Goal: Information Seeking & Learning: Learn about a topic

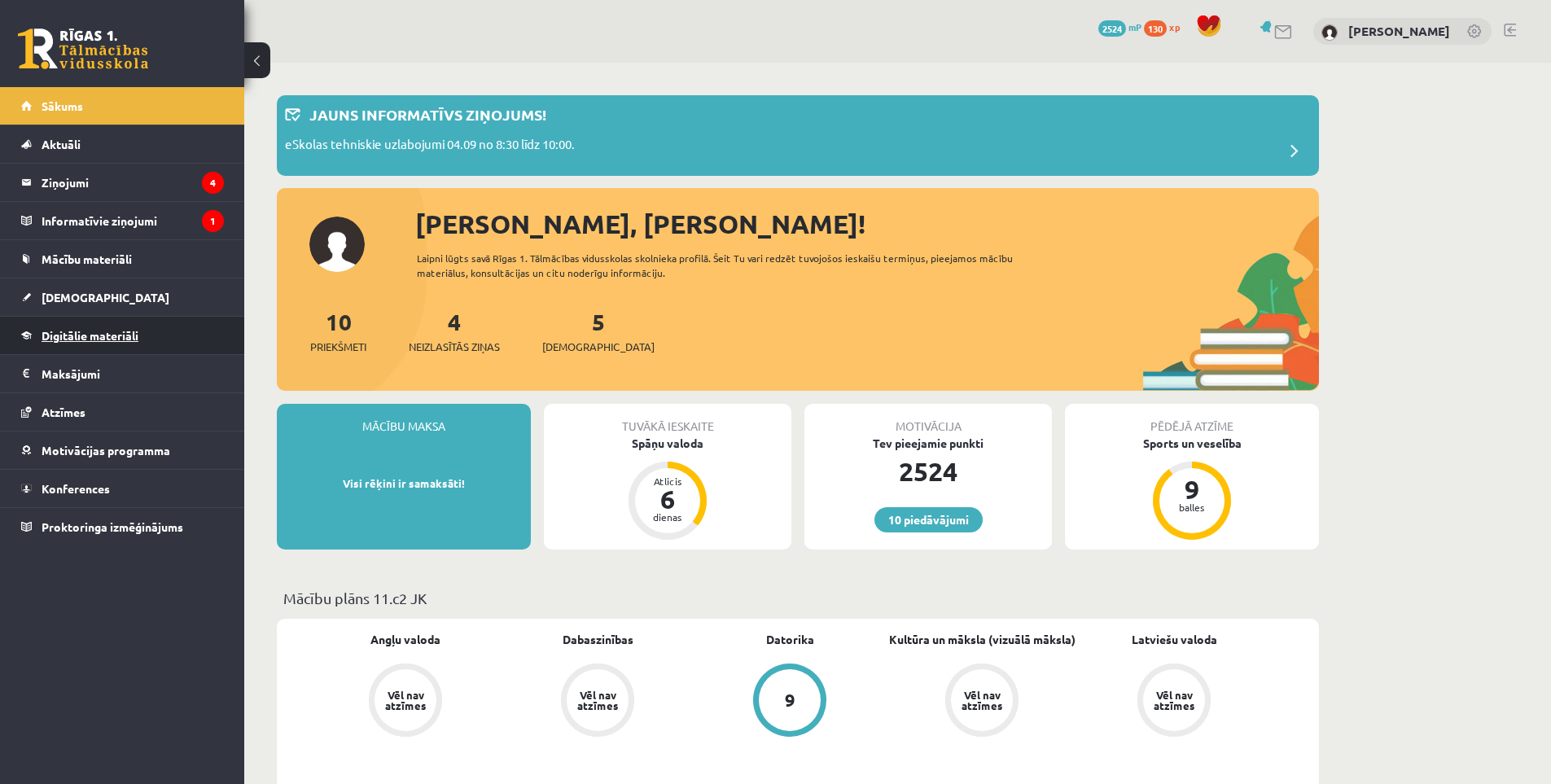
click at [135, 334] on span "Digitālie materiāli" at bounding box center [90, 335] width 97 height 14
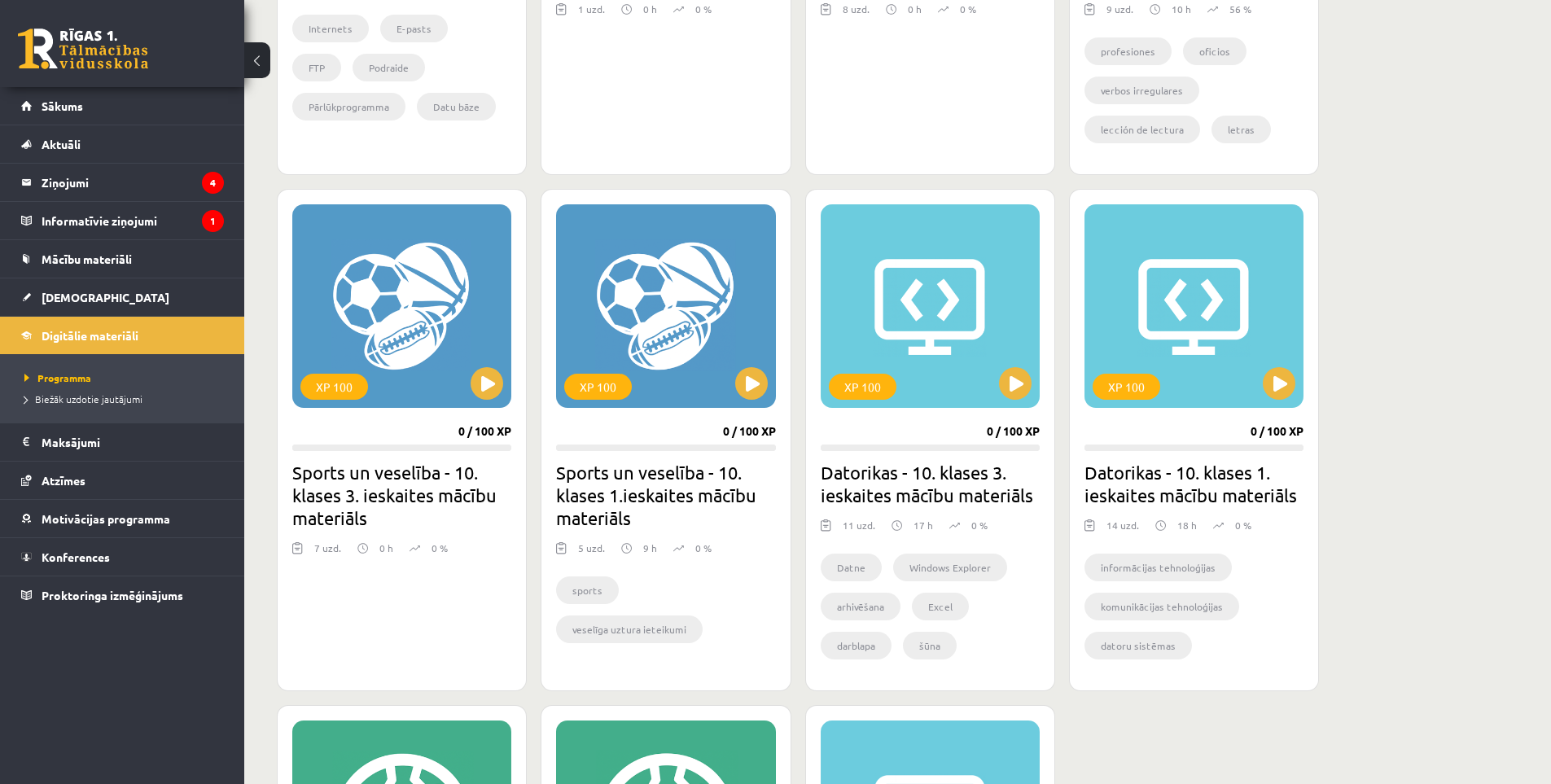
scroll to position [1628, 0]
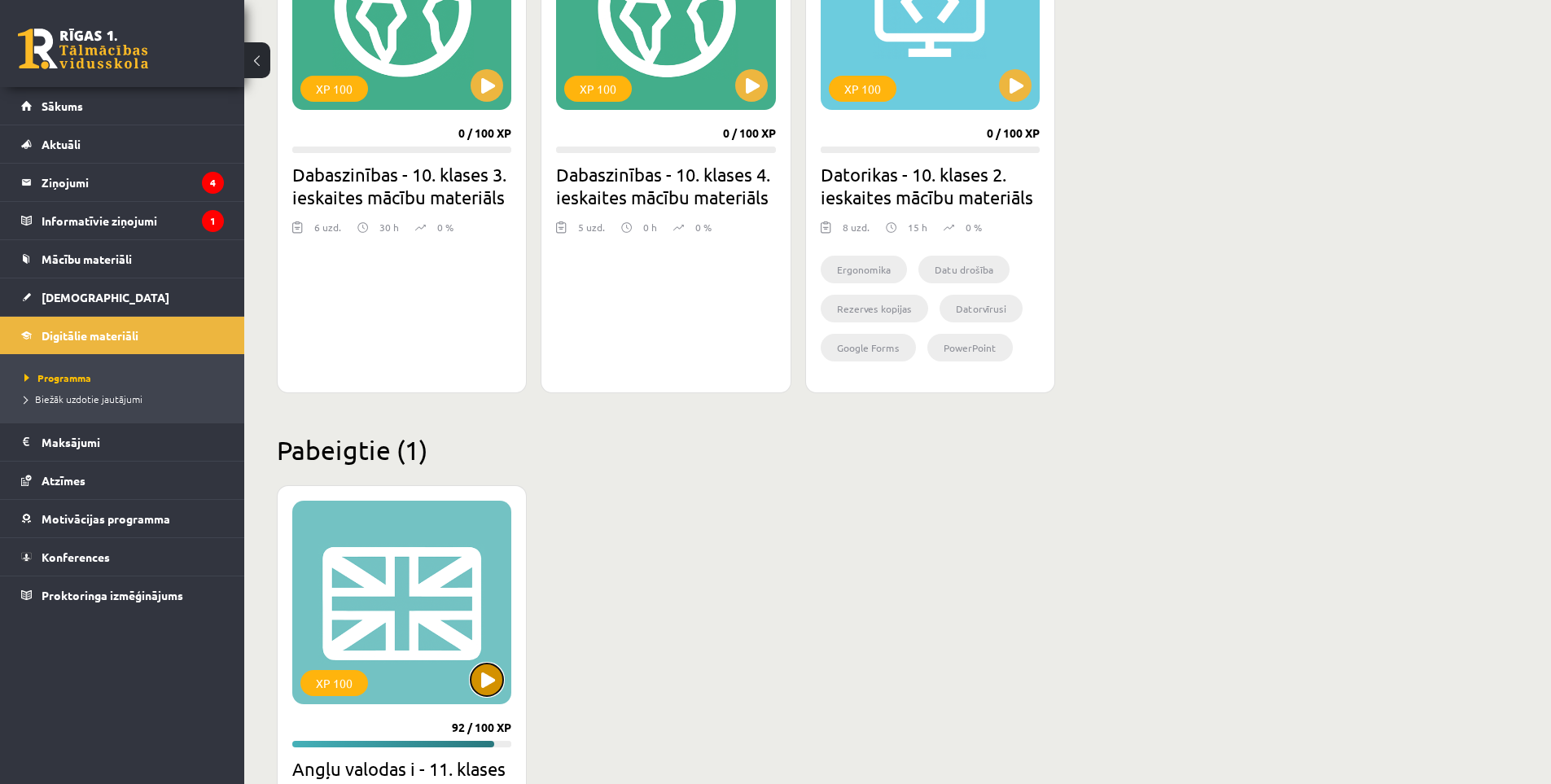
click at [486, 668] on button at bounding box center [487, 679] width 33 height 33
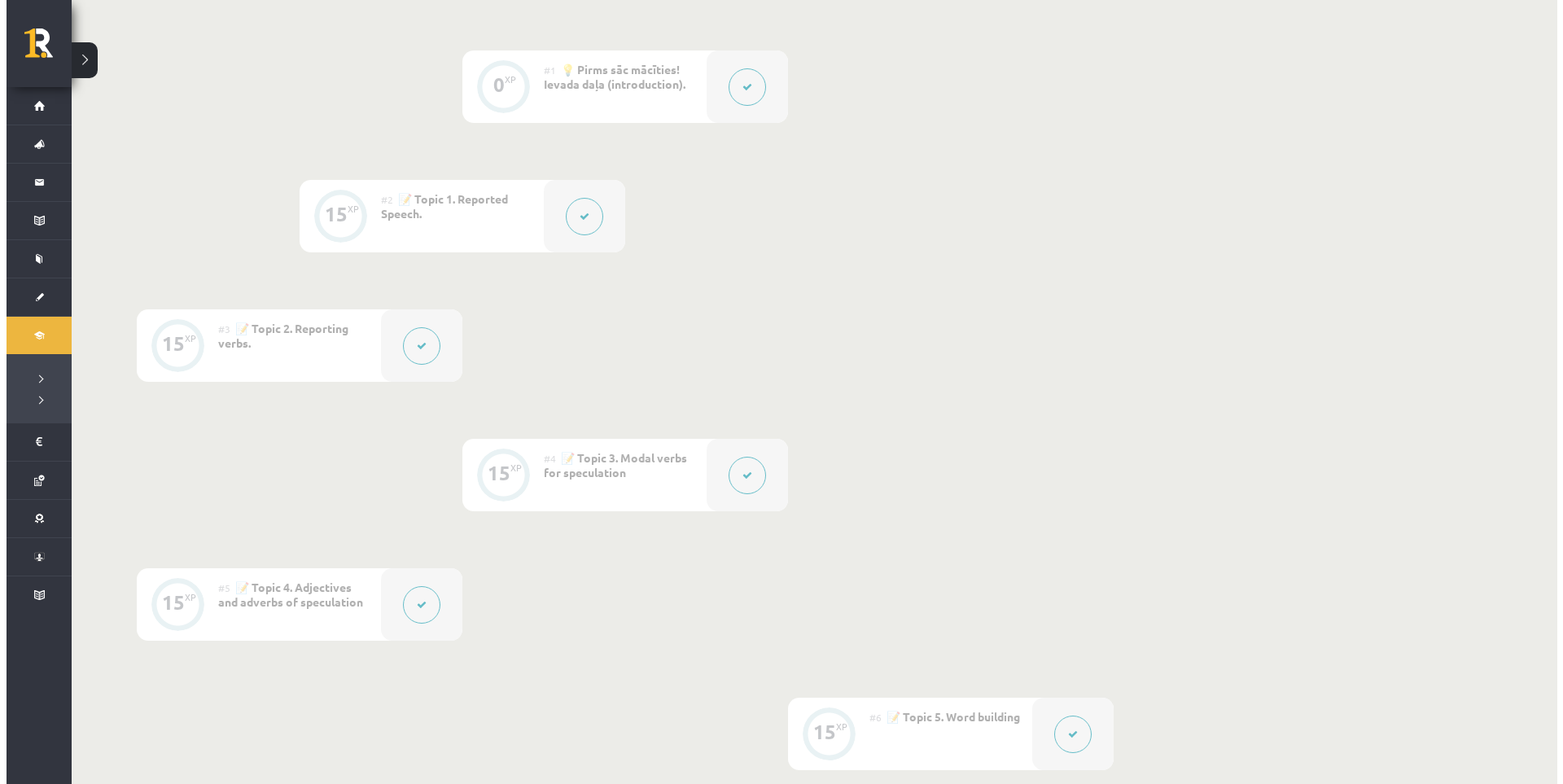
scroll to position [543, 0]
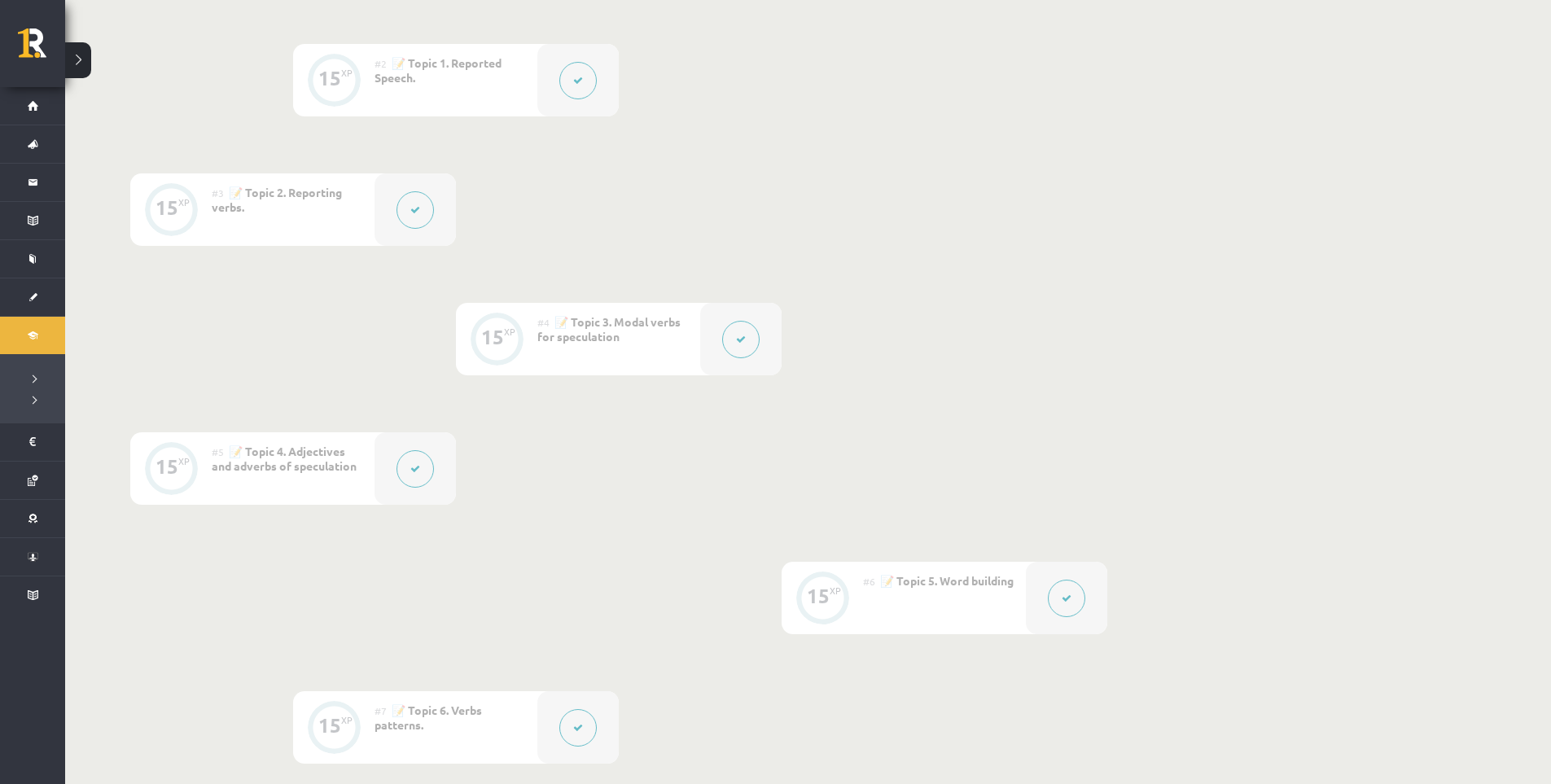
click at [756, 331] on button at bounding box center [741, 340] width 37 height 37
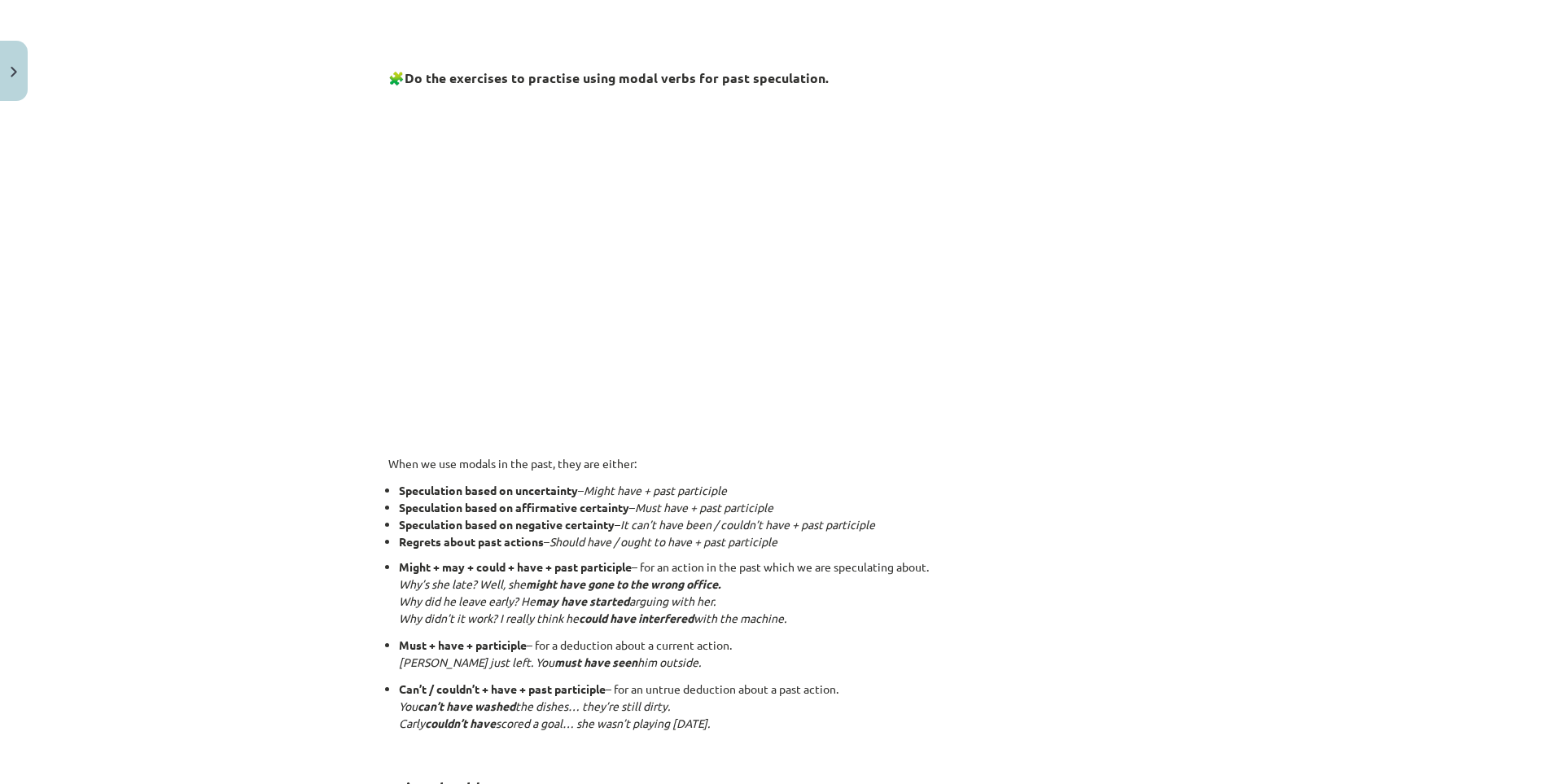
scroll to position [814, 0]
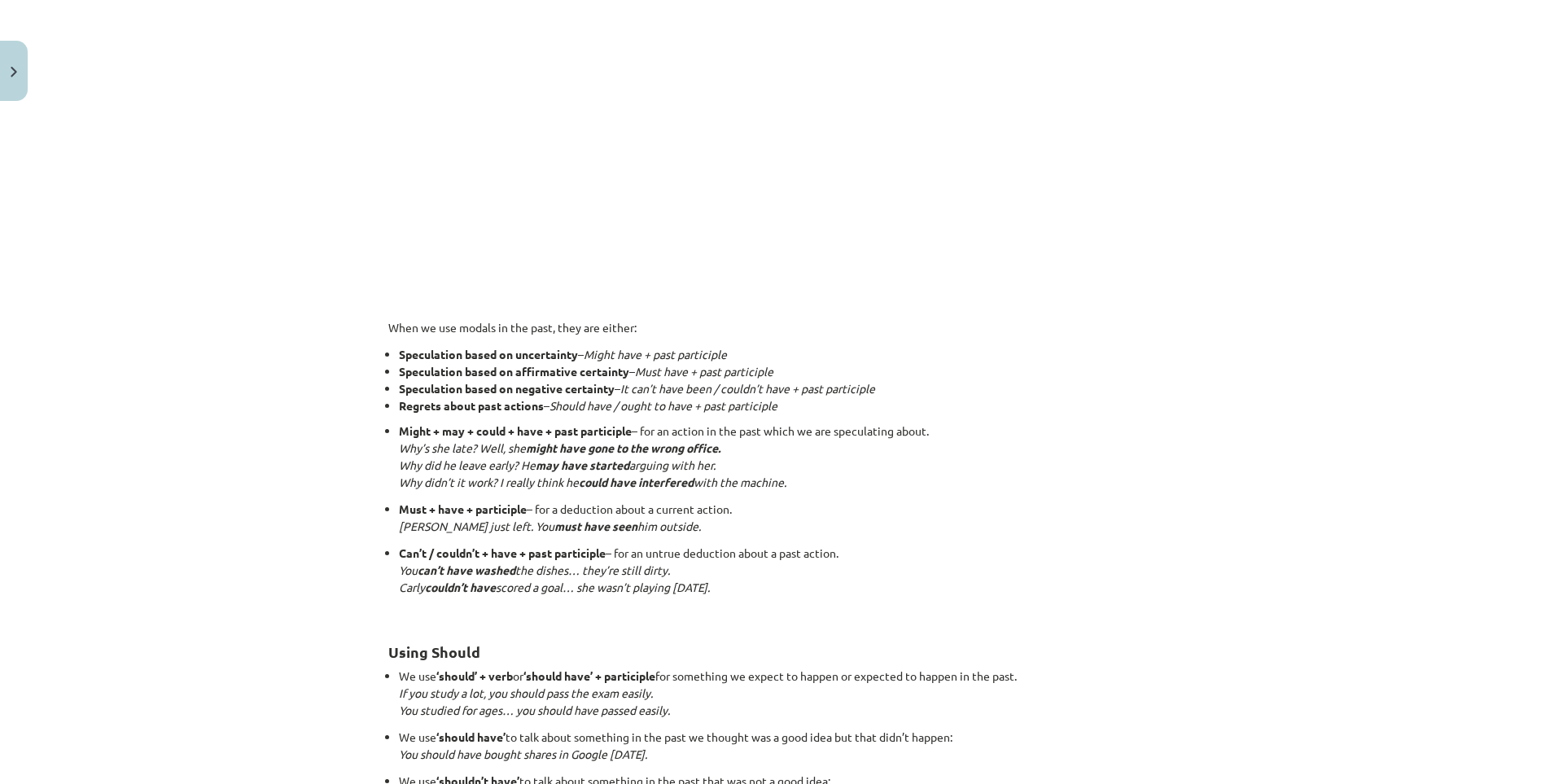
drag, startPoint x: 395, startPoint y: 433, endPoint x: 934, endPoint y: 432, distance: 539.0
click at [934, 432] on p "Might + may + could + have + past participle – for an action in the past which …" at bounding box center [787, 456] width 776 height 68
click at [809, 524] on p "Must + have + participle – for a deduction about a current action. Bill just le…" at bounding box center [787, 518] width 776 height 34
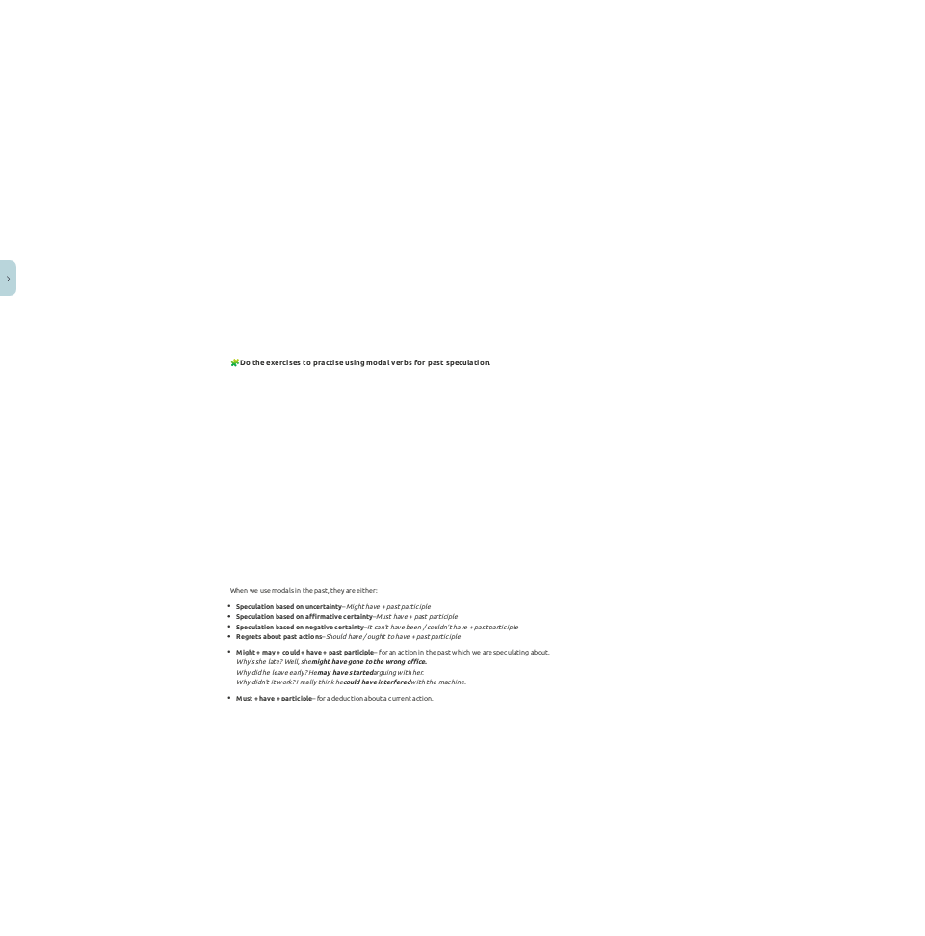
scroll to position [321, 0]
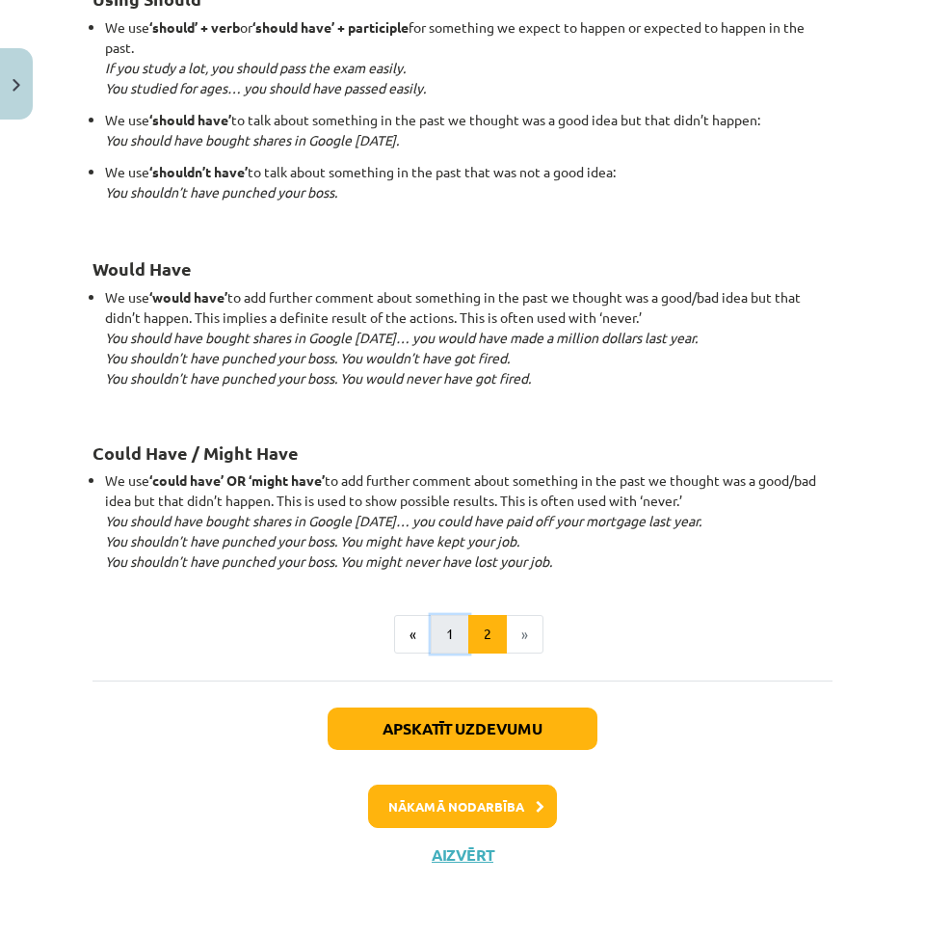
click at [447, 639] on button "1" at bounding box center [450, 634] width 39 height 39
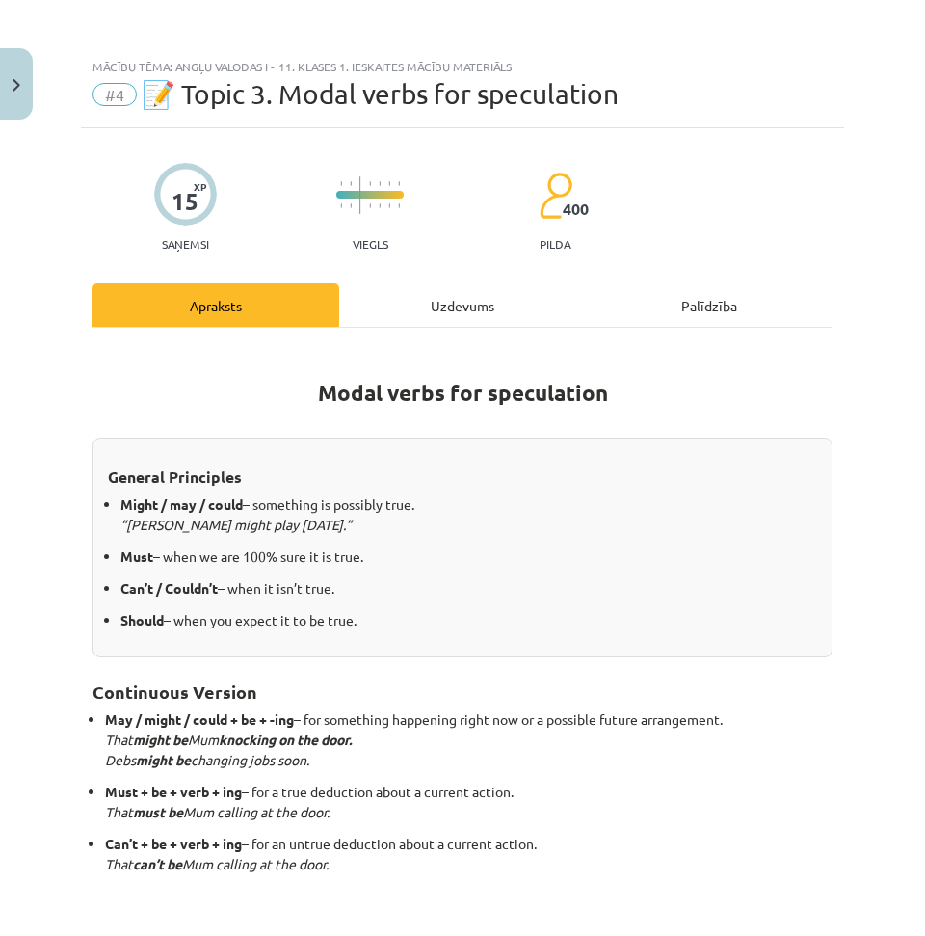
scroll to position [332, 0]
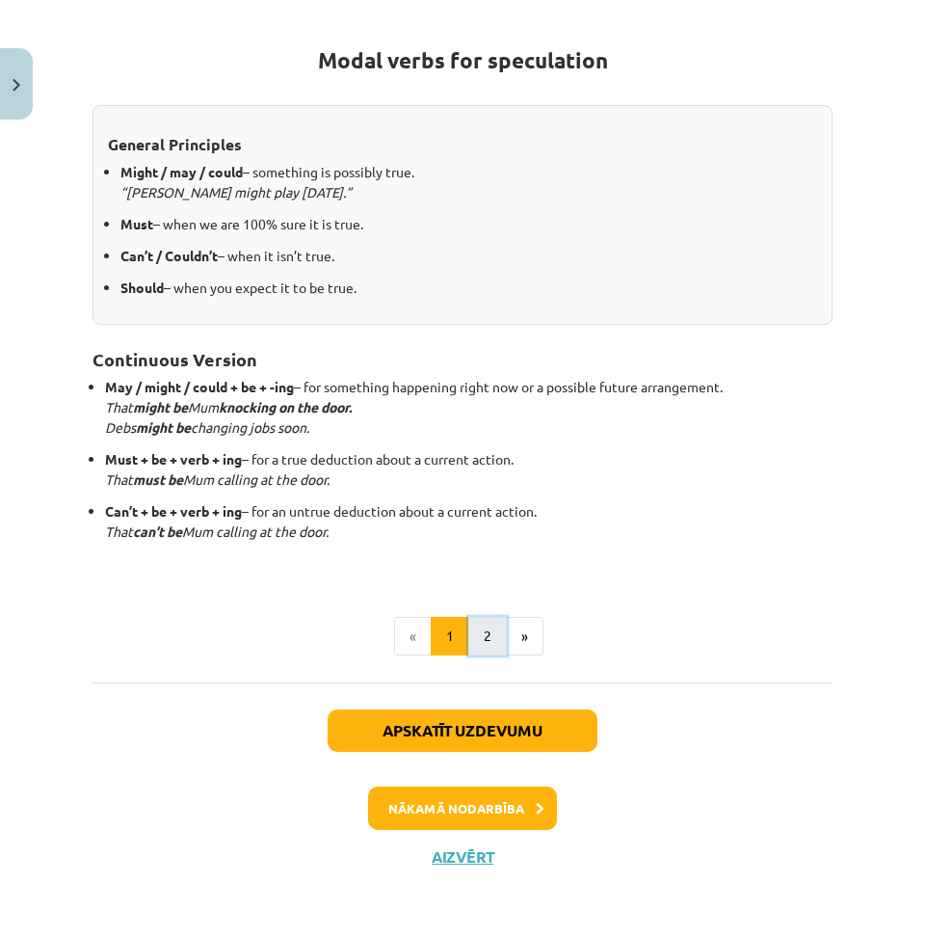
click at [479, 640] on button "2" at bounding box center [487, 636] width 39 height 39
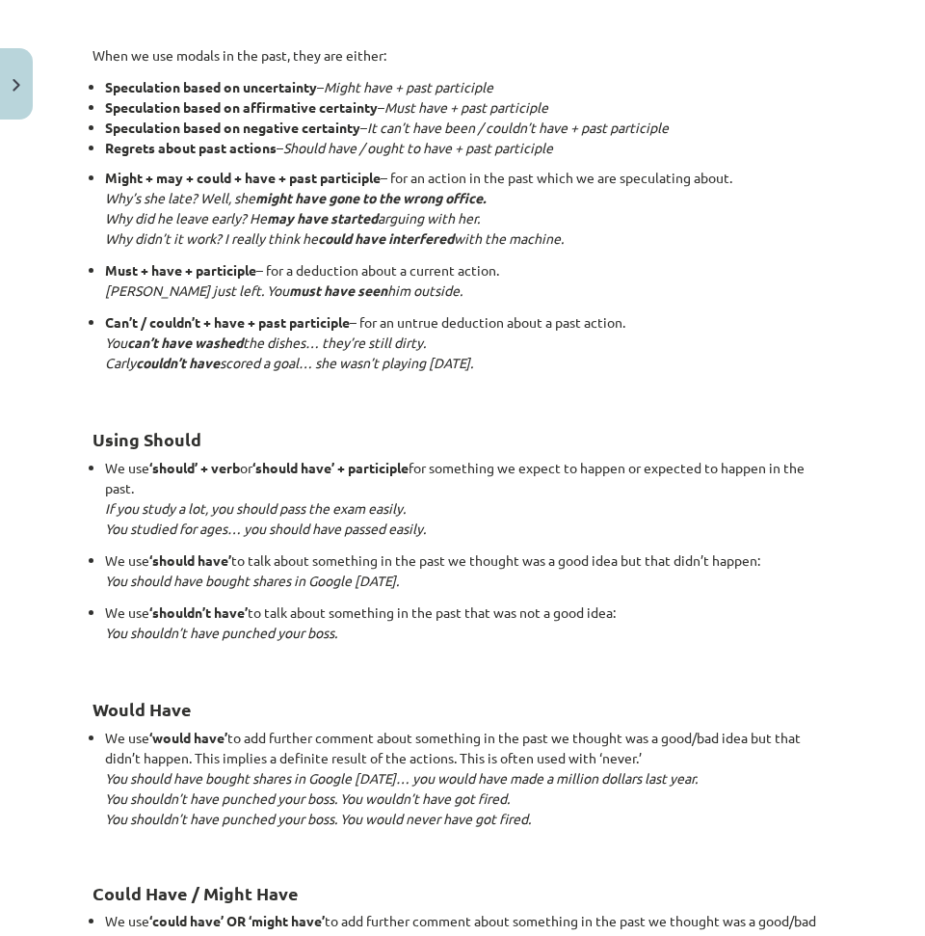
scroll to position [1736, 0]
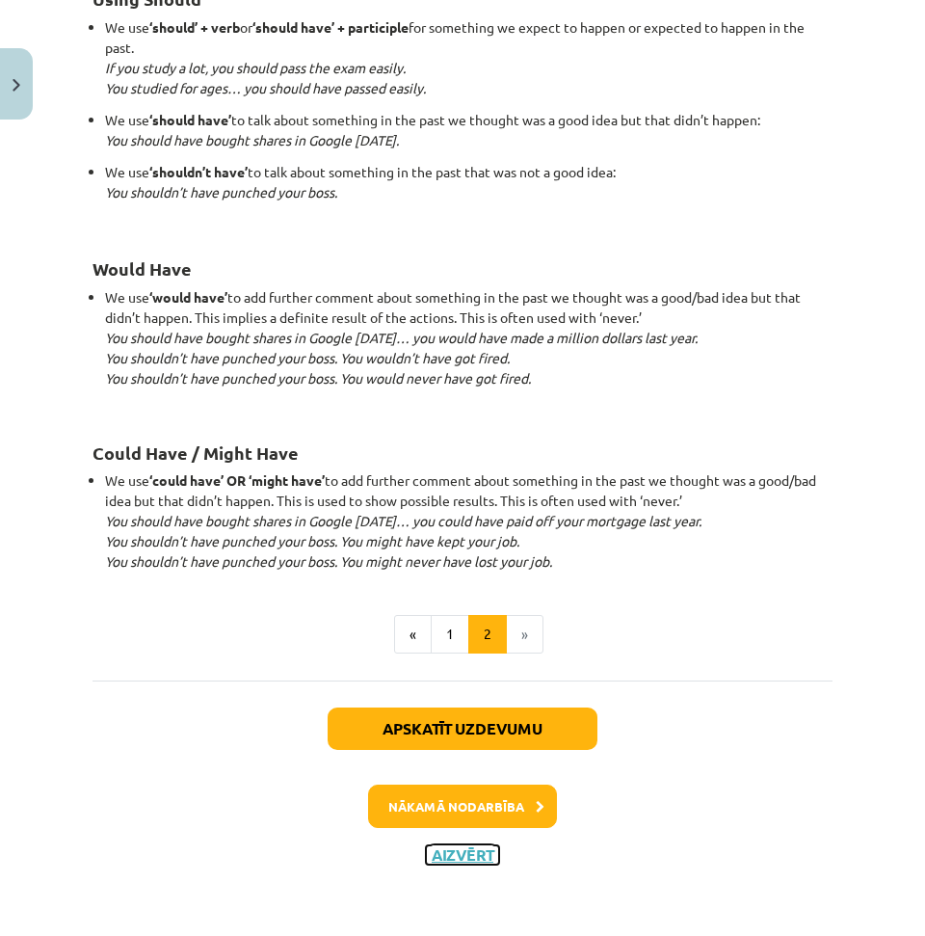
click at [478, 860] on button "Aizvērt" at bounding box center [462, 854] width 73 height 19
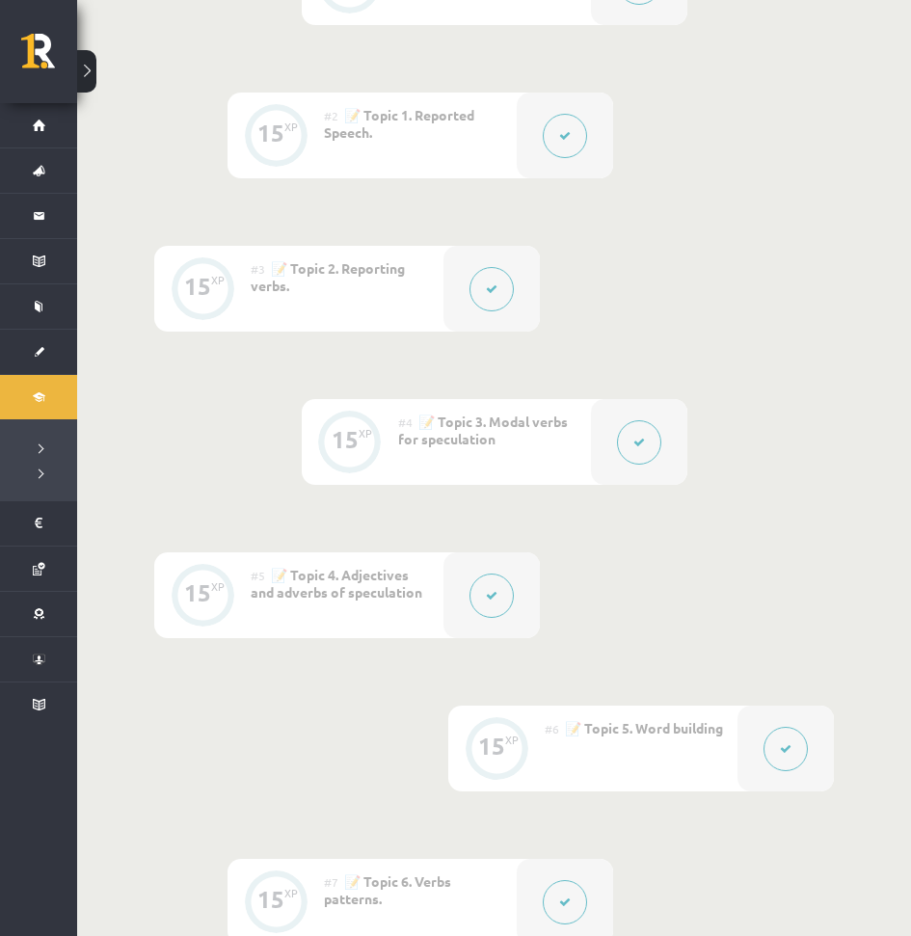
click at [653, 439] on button at bounding box center [639, 442] width 44 height 44
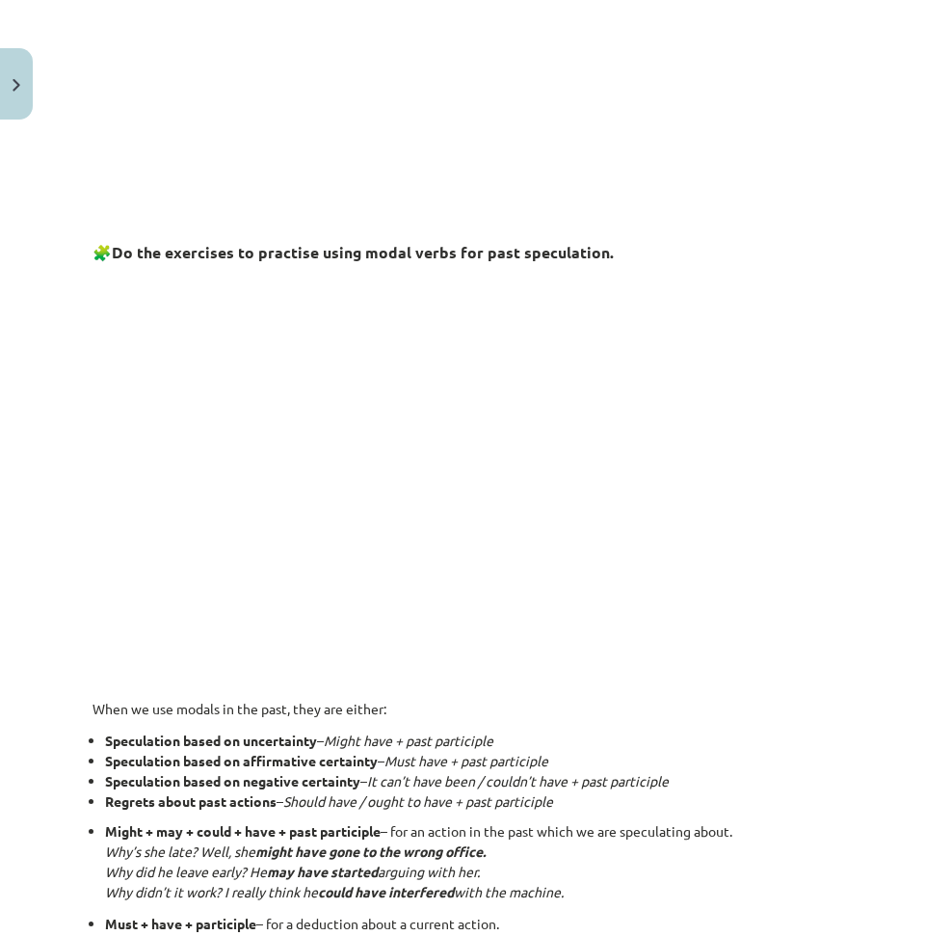
scroll to position [803, 0]
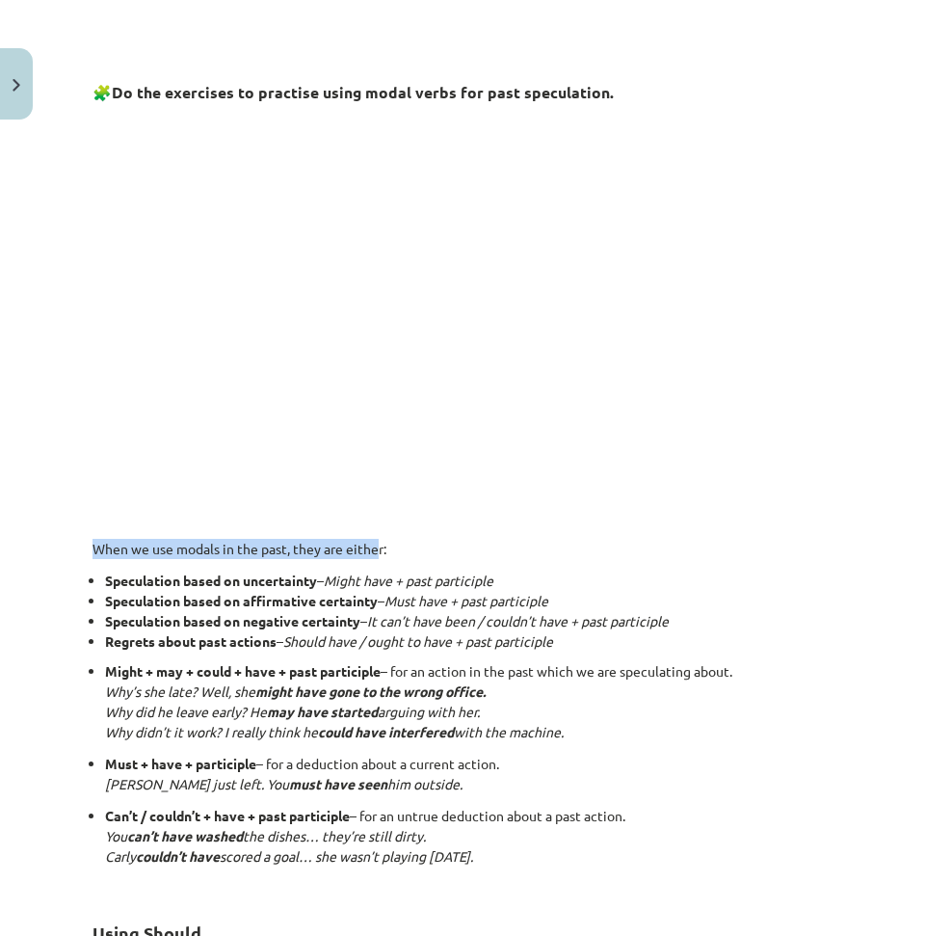
drag, startPoint x: 92, startPoint y: 542, endPoint x: 378, endPoint y: 529, distance: 285.5
click at [378, 529] on div "15 XP Saņemsi Viegls 400 pilda Apraksts Uzdevums Palīdzība Talking About the Pa…" at bounding box center [462, 573] width 763 height 2495
click at [465, 545] on p "When we use modals in the past, they are either:" at bounding box center [462, 549] width 740 height 20
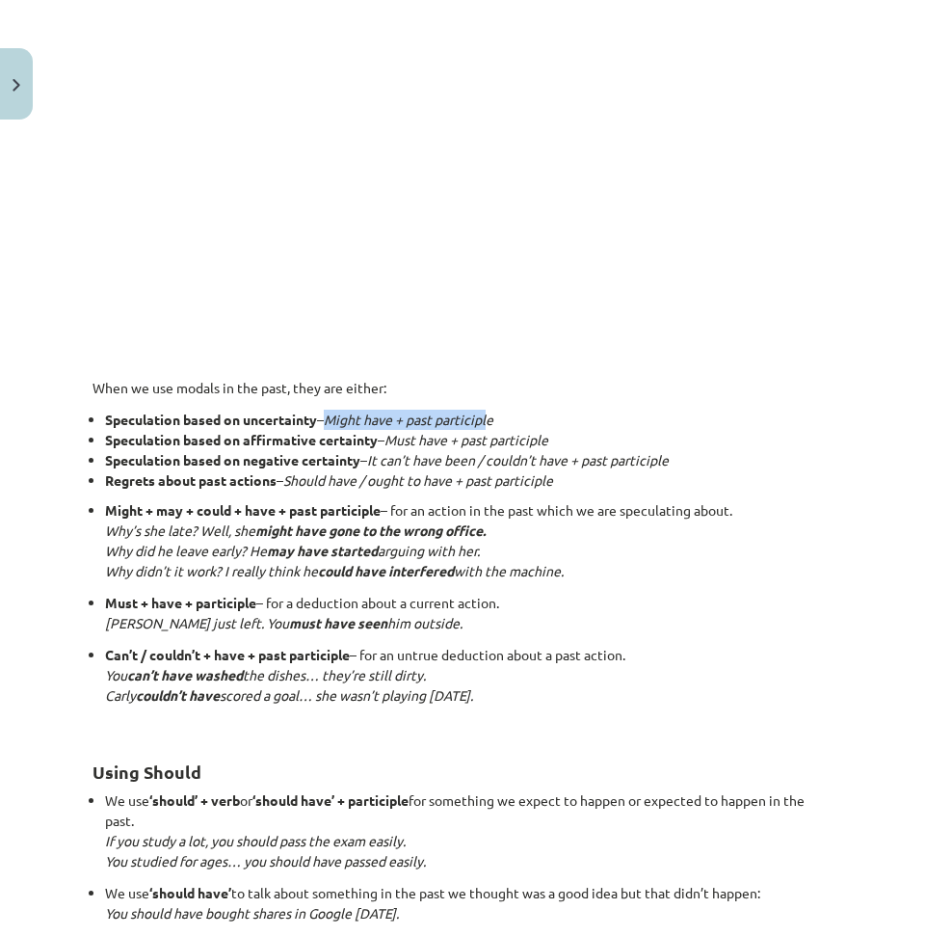
drag, startPoint x: 336, startPoint y: 420, endPoint x: 492, endPoint y: 427, distance: 156.2
click at [493, 427] on em "Might have + past participle" at bounding box center [409, 418] width 170 height 17
drag, startPoint x: 401, startPoint y: 446, endPoint x: 473, endPoint y: 439, distance: 72.6
click at [473, 439] on em "Must have + past participle" at bounding box center [466, 439] width 164 height 17
click at [405, 475] on em "Should have / ought to have + past participle" at bounding box center [418, 479] width 270 height 17
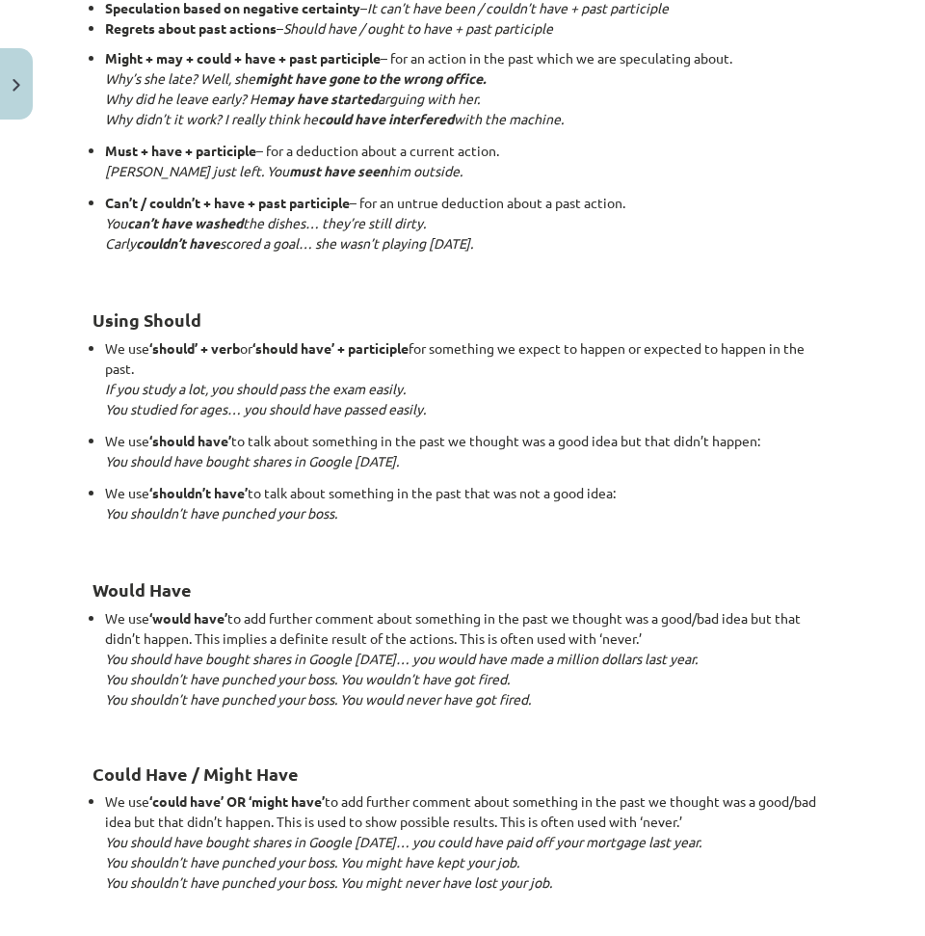
scroll to position [1575, 0]
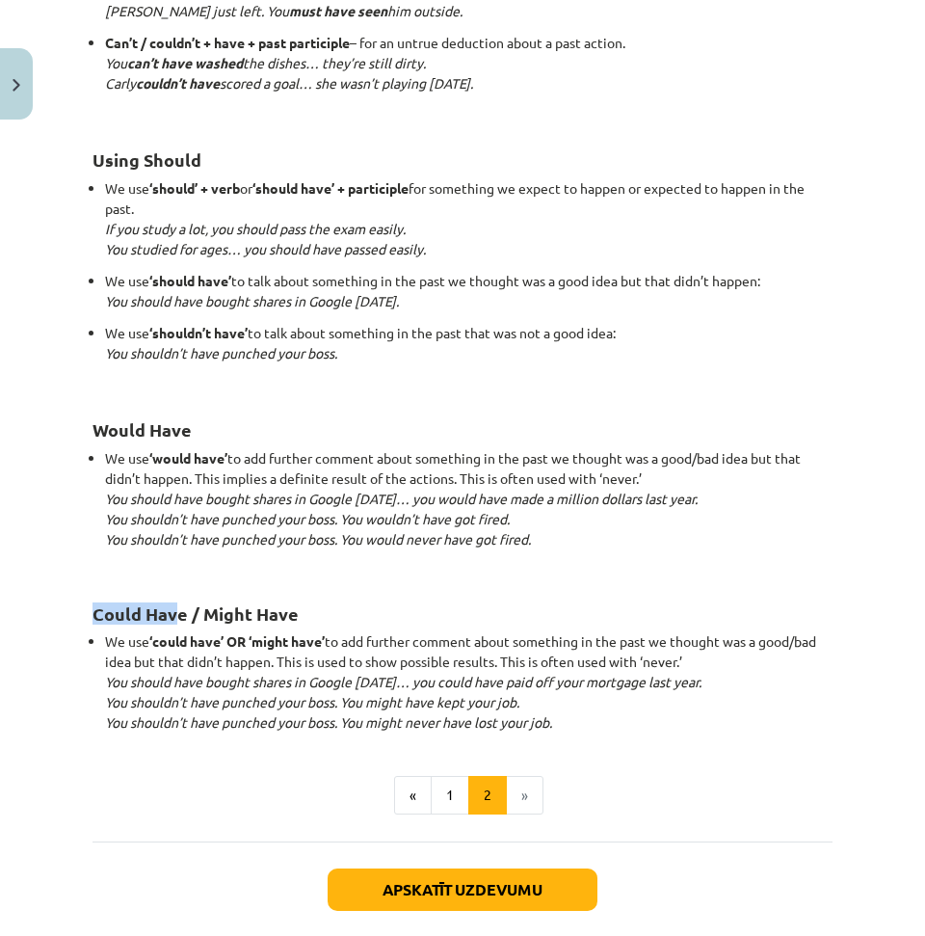
drag, startPoint x: 91, startPoint y: 616, endPoint x: 183, endPoint y: 610, distance: 92.7
click at [366, 620] on h2 "Could Have / Might Have" at bounding box center [462, 602] width 740 height 47
drag, startPoint x: 90, startPoint y: 426, endPoint x: 180, endPoint y: 423, distance: 90.6
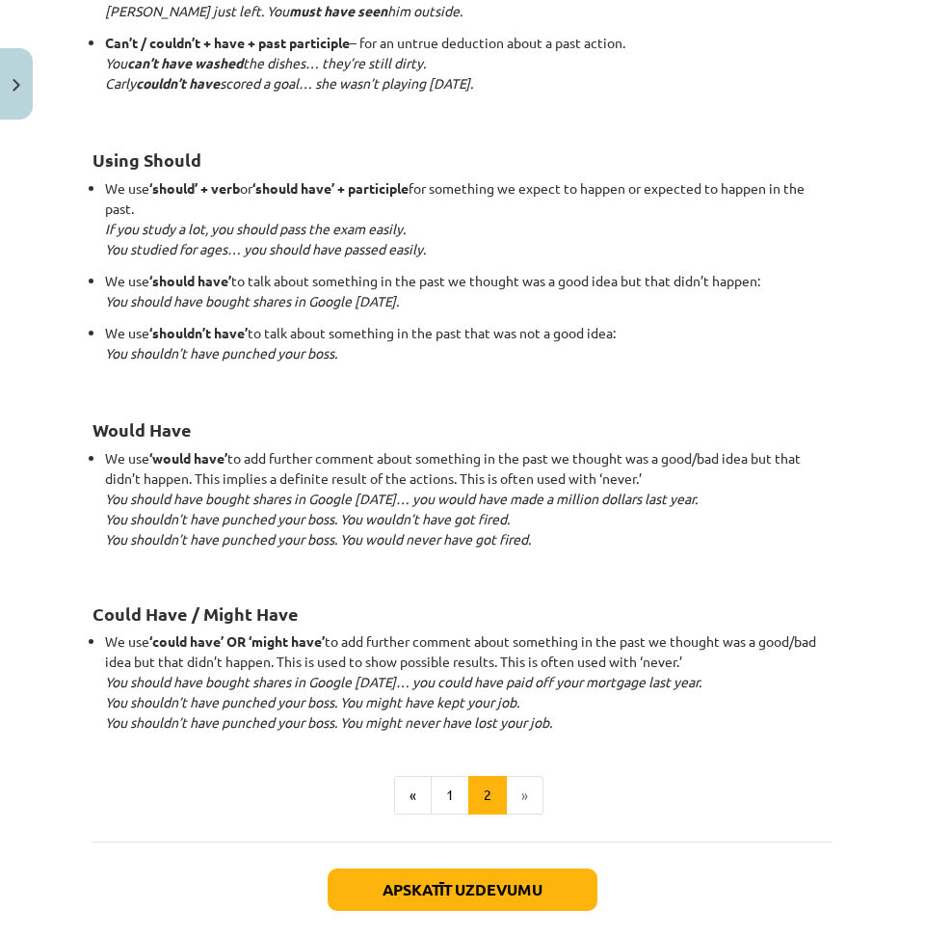
click at [335, 564] on li "We use ‘would have’ to add further comment about something in the past we thoug…" at bounding box center [468, 508] width 727 height 121
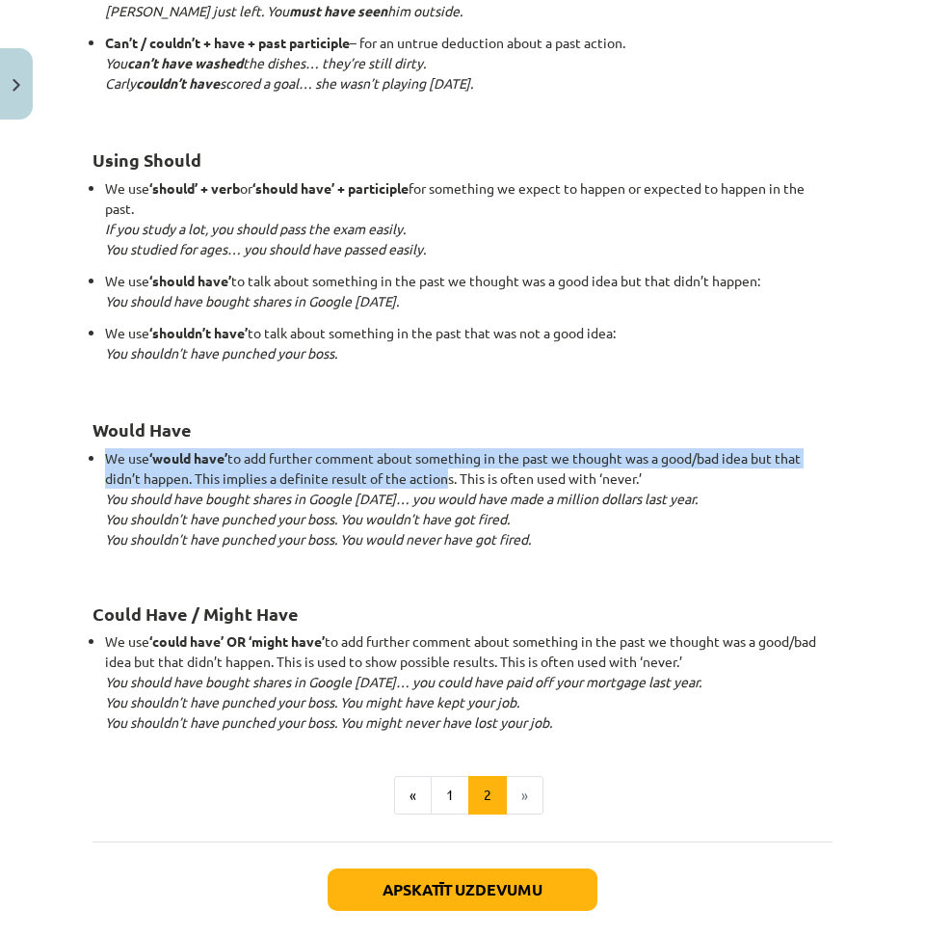
drag, startPoint x: 105, startPoint y: 458, endPoint x: 307, endPoint y: 489, distance: 204.8
click at [436, 484] on li "We use ‘would have’ to add further comment about something in the past we thoug…" at bounding box center [468, 508] width 727 height 121
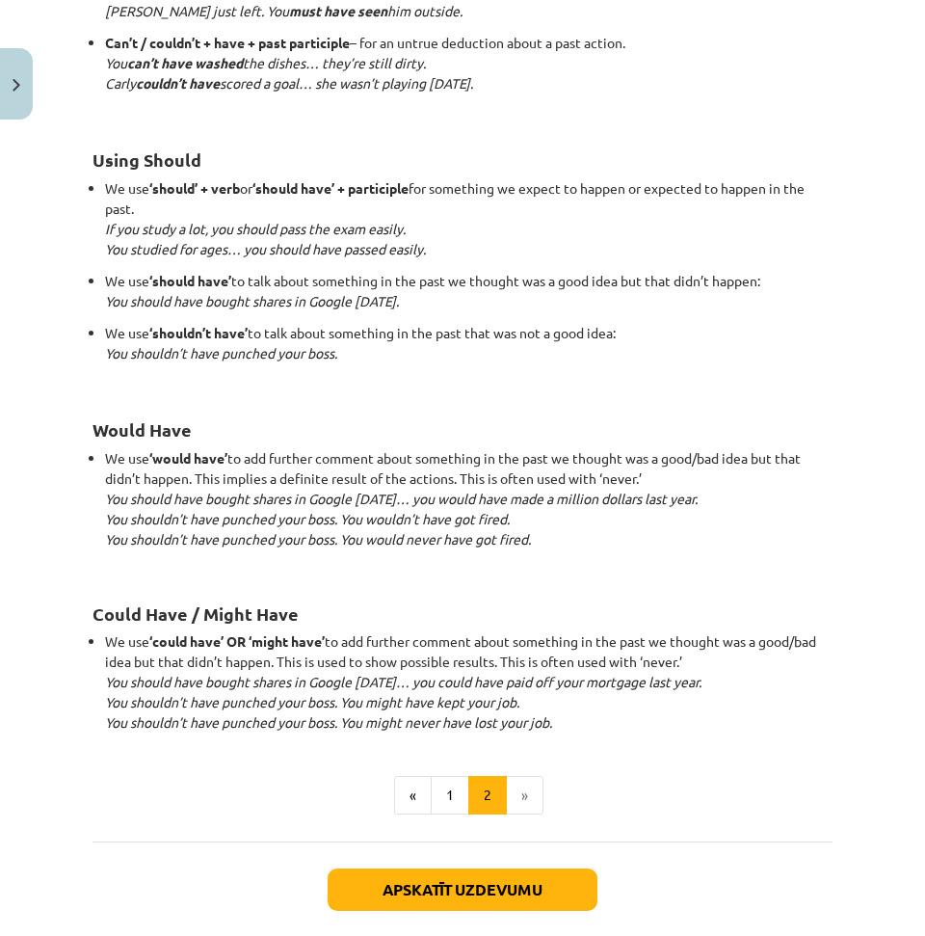
click at [238, 561] on li "We use ‘would have’ to add further comment about something in the past we thoug…" at bounding box center [468, 508] width 727 height 121
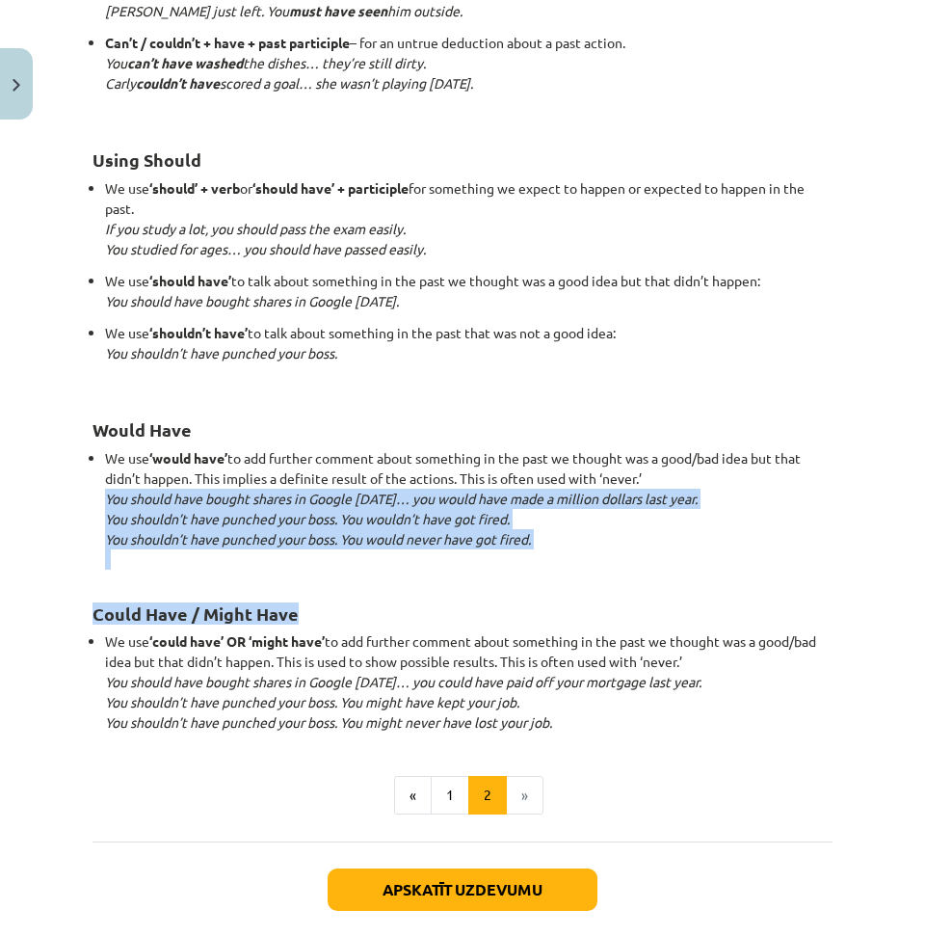
drag, startPoint x: 114, startPoint y: 492, endPoint x: 569, endPoint y: 577, distance: 463.6
click at [408, 616] on h2 "Could Have / Might Have" at bounding box center [462, 602] width 740 height 47
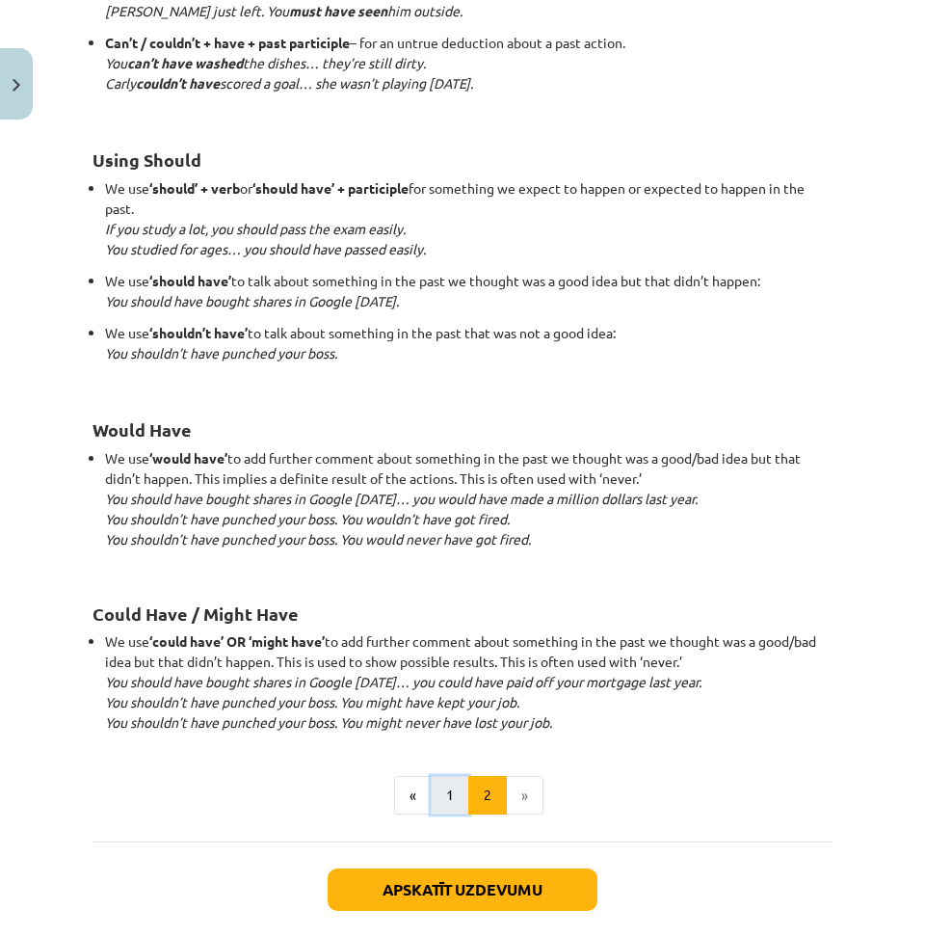
click at [434, 789] on button "1" at bounding box center [450, 795] width 39 height 39
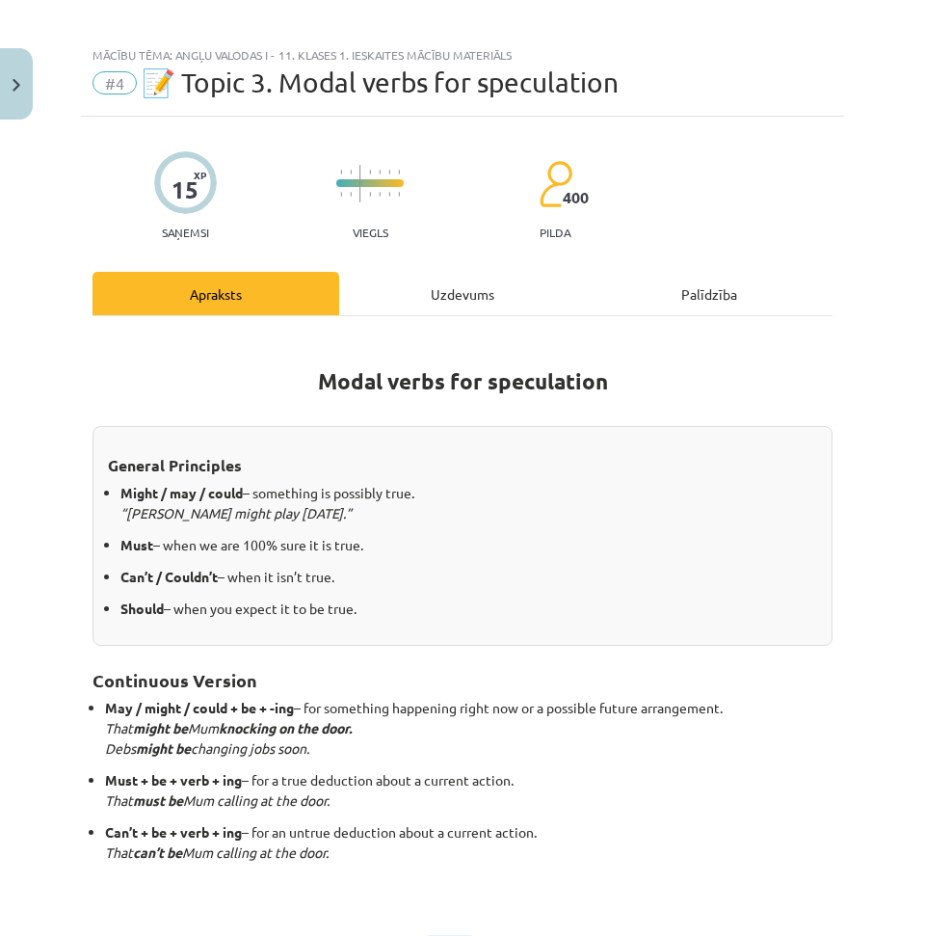
scroll to position [172, 0]
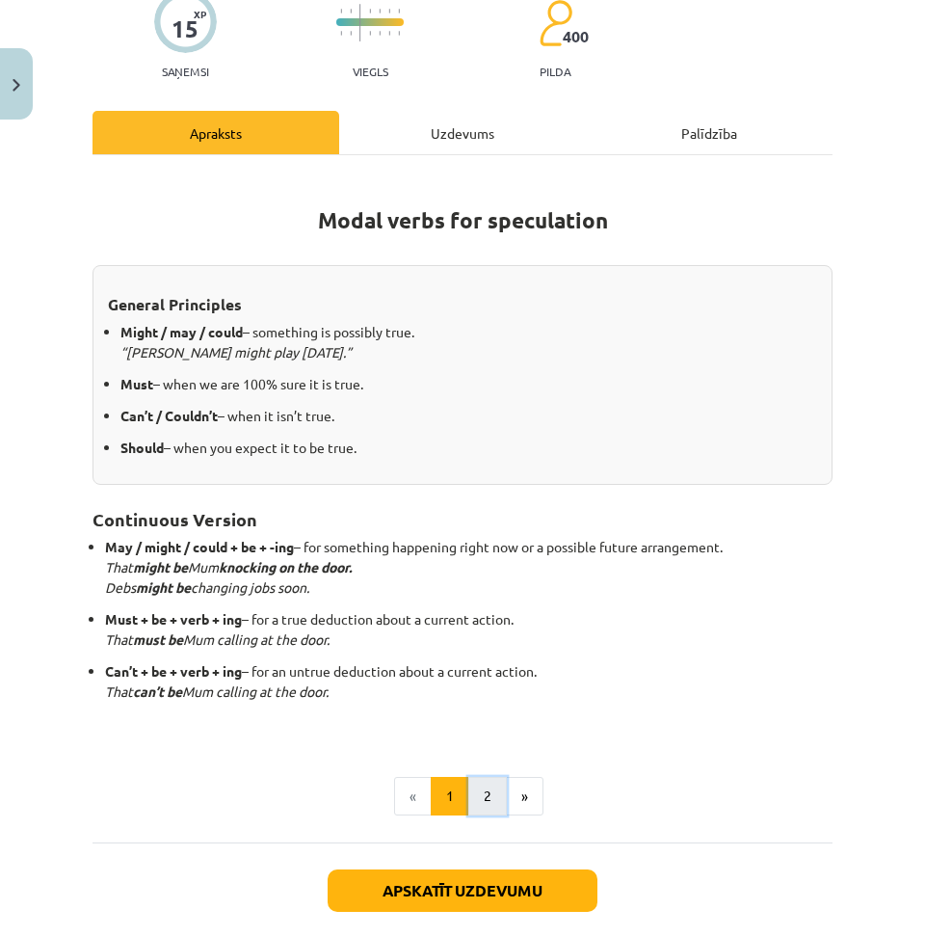
click at [494, 801] on button "2" at bounding box center [487, 796] width 39 height 39
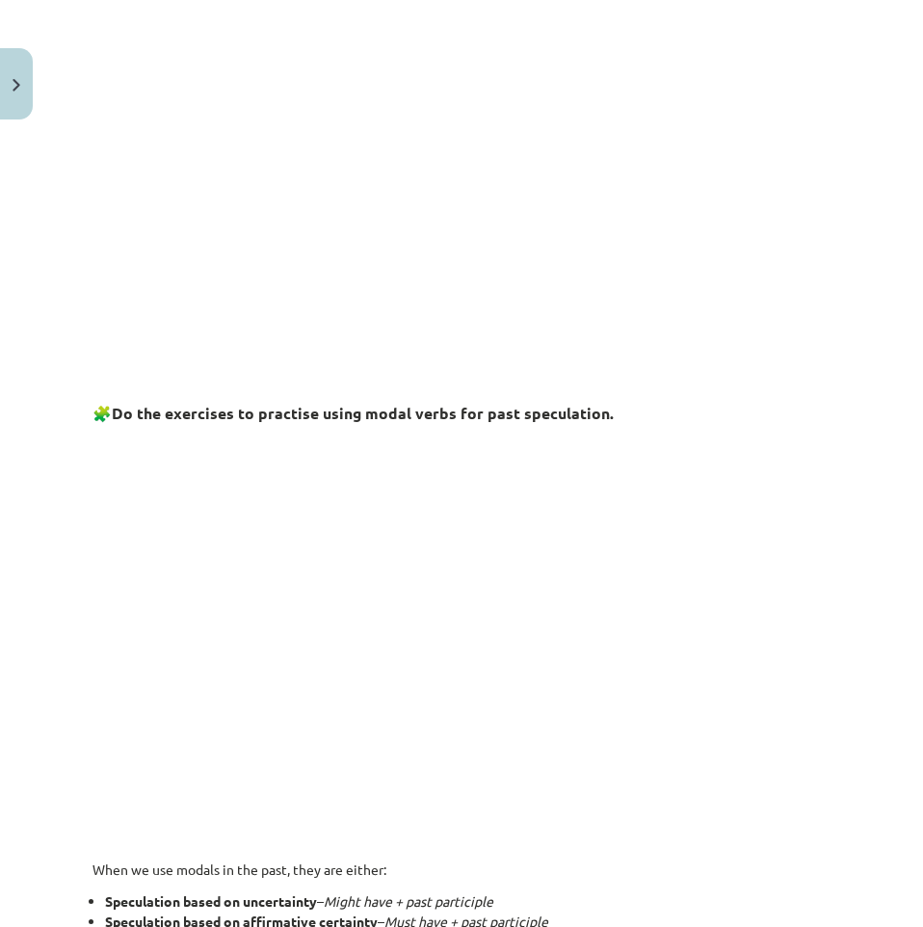
scroll to position [0, 0]
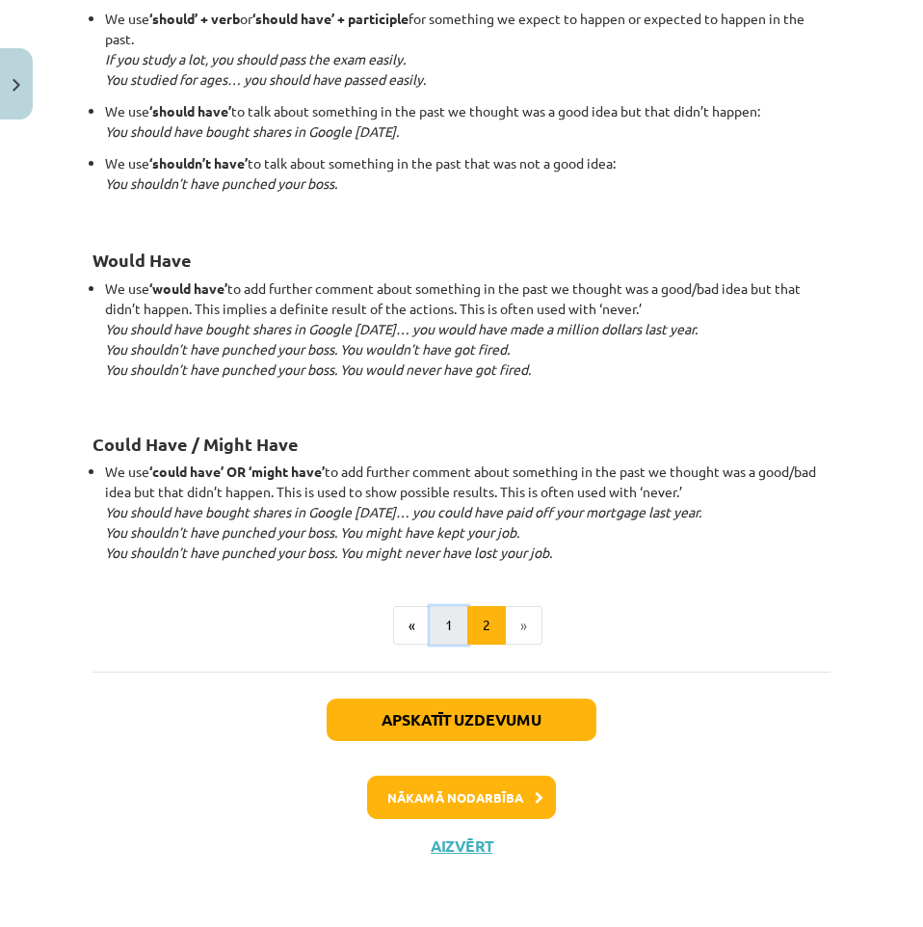
click at [439, 644] on button "1" at bounding box center [449, 625] width 39 height 39
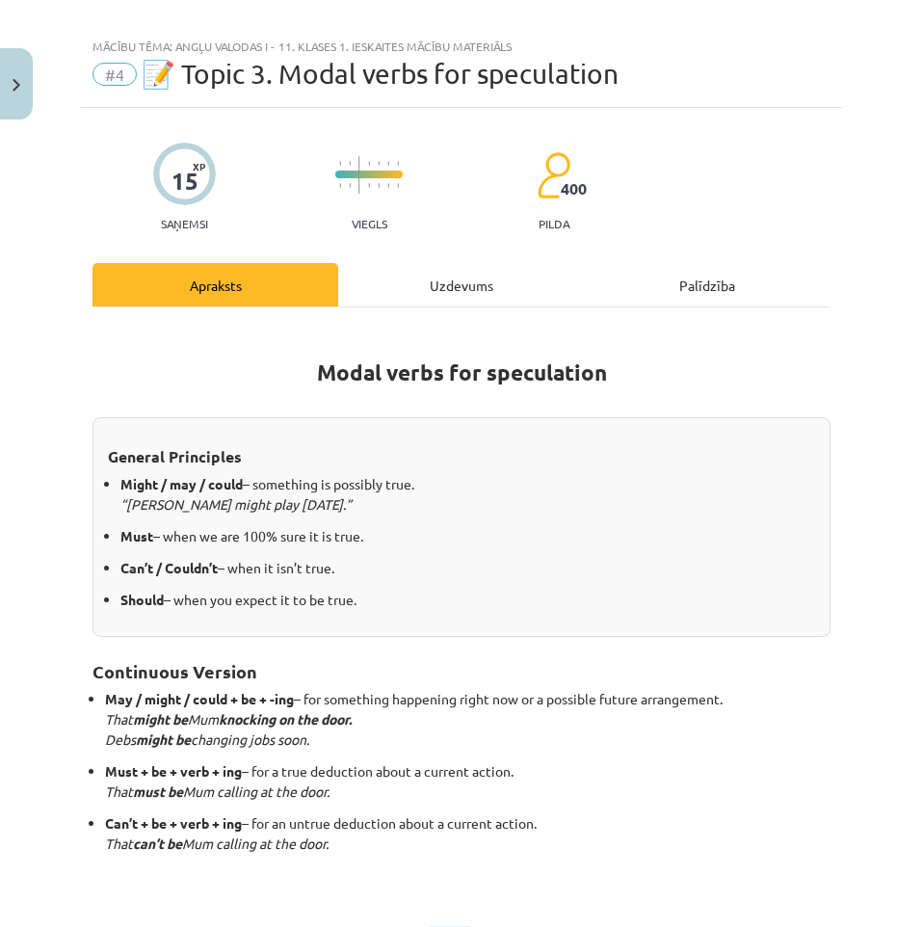
scroll to position [341, 0]
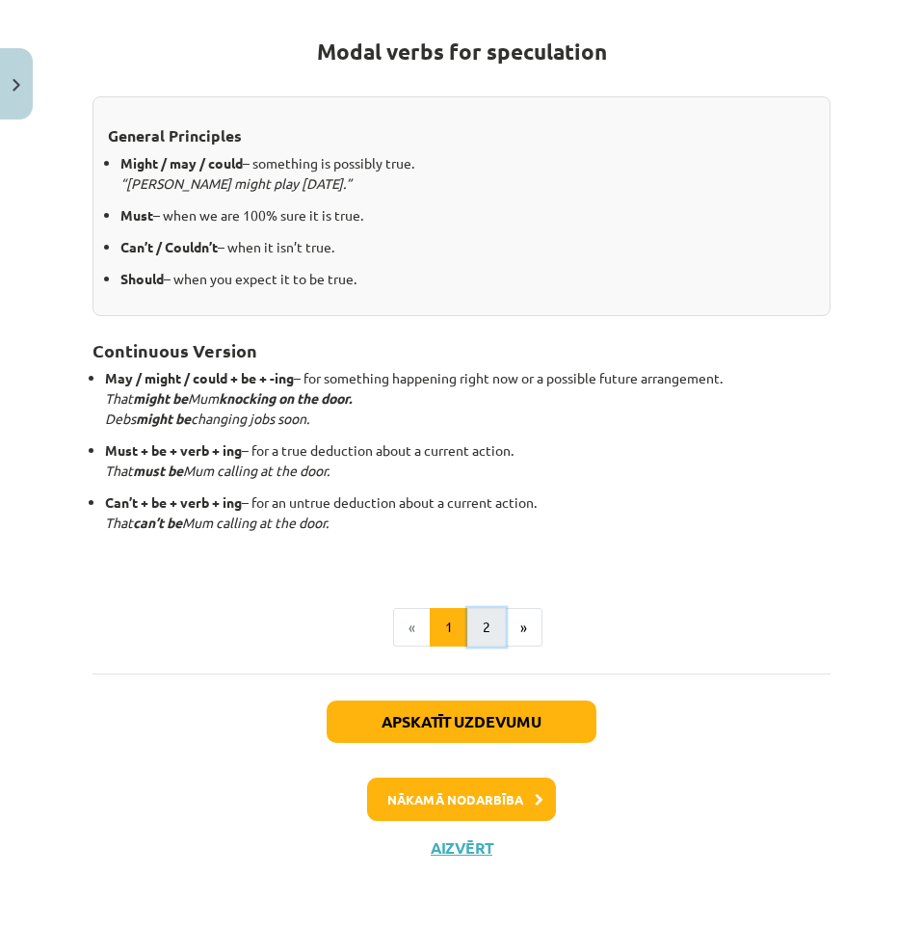
click at [485, 623] on button "2" at bounding box center [486, 627] width 39 height 39
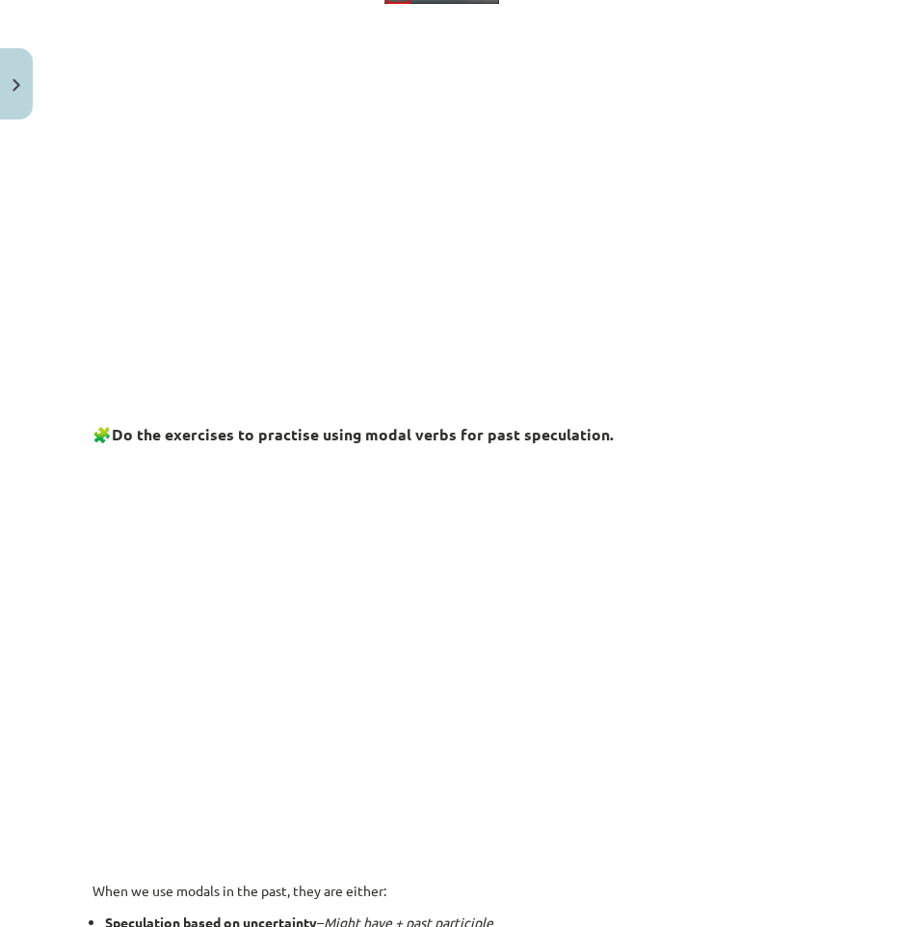
scroll to position [0, 0]
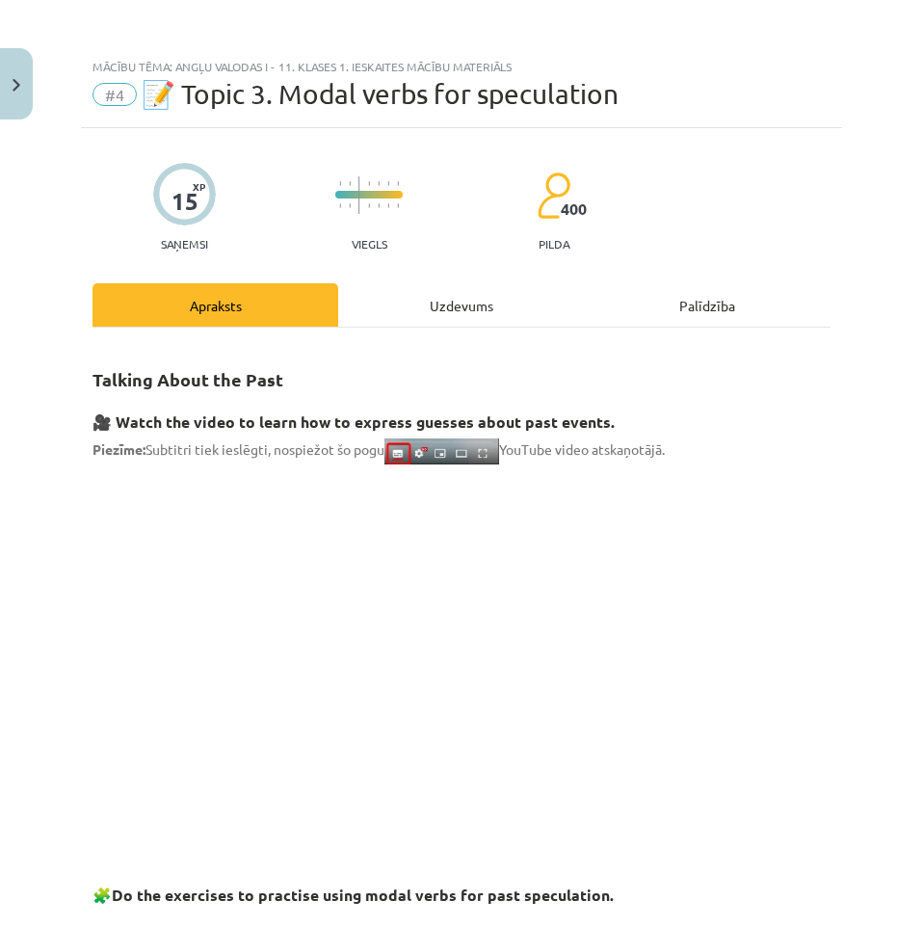
click at [469, 317] on div "Uzdevums" at bounding box center [461, 304] width 246 height 43
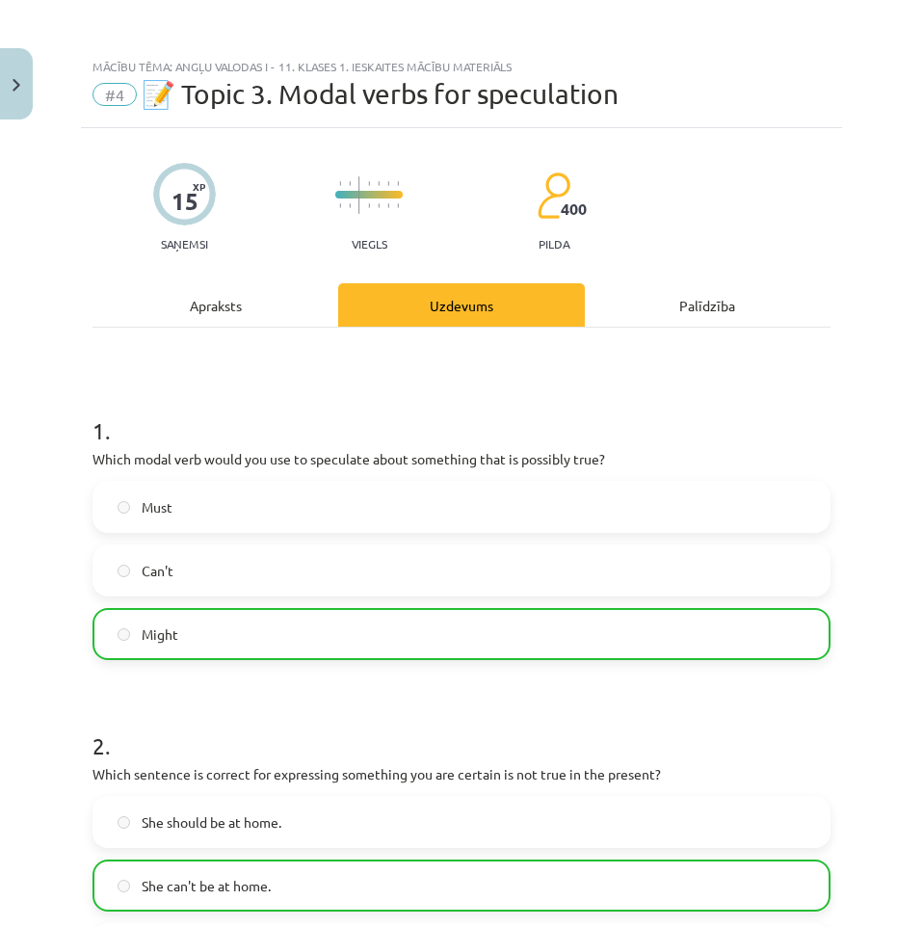
click at [210, 318] on div "Apraksts" at bounding box center [215, 304] width 246 height 43
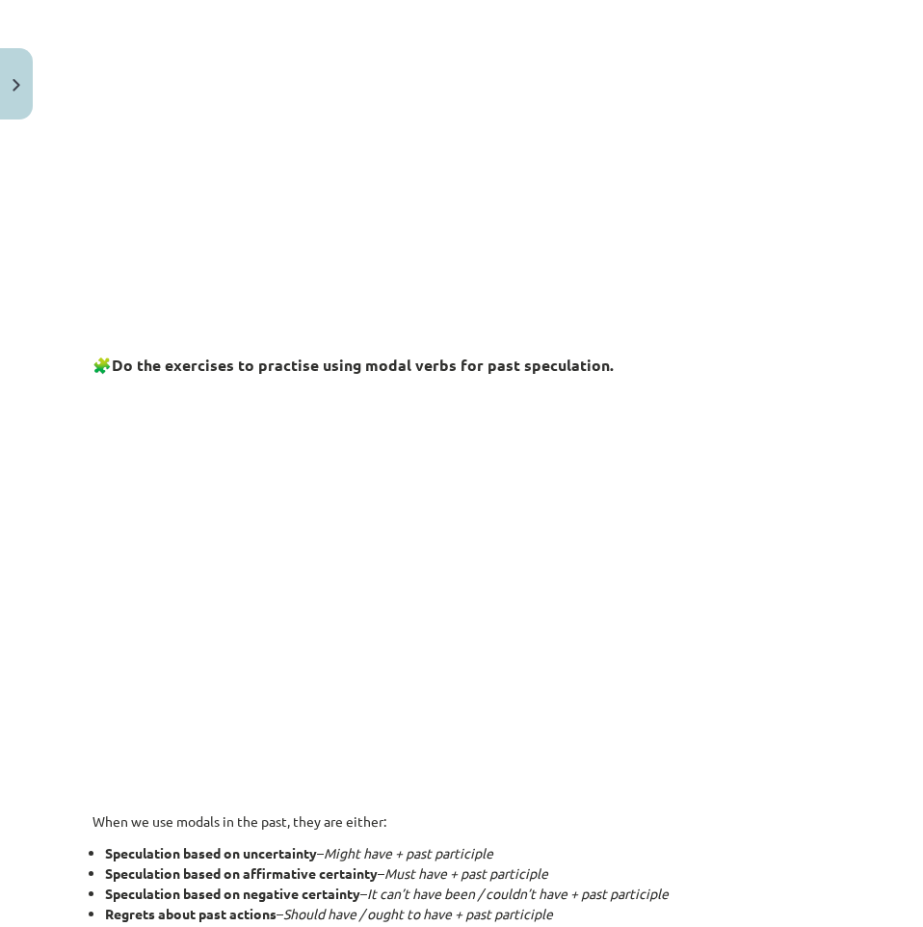
scroll to position [369, 0]
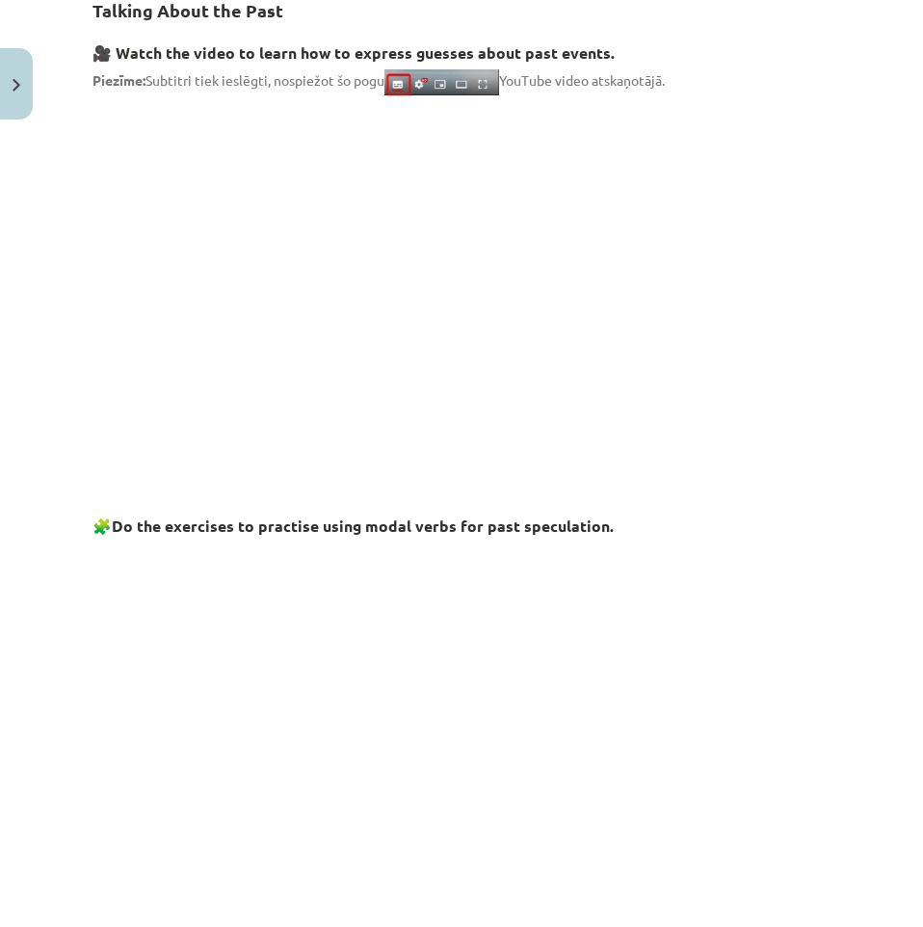
click at [66, 335] on div "Mācību tēma: Angļu valodas i - 11. klases 1. ieskaites mācību materiāls #4 📝 To…" at bounding box center [461, 463] width 923 height 927
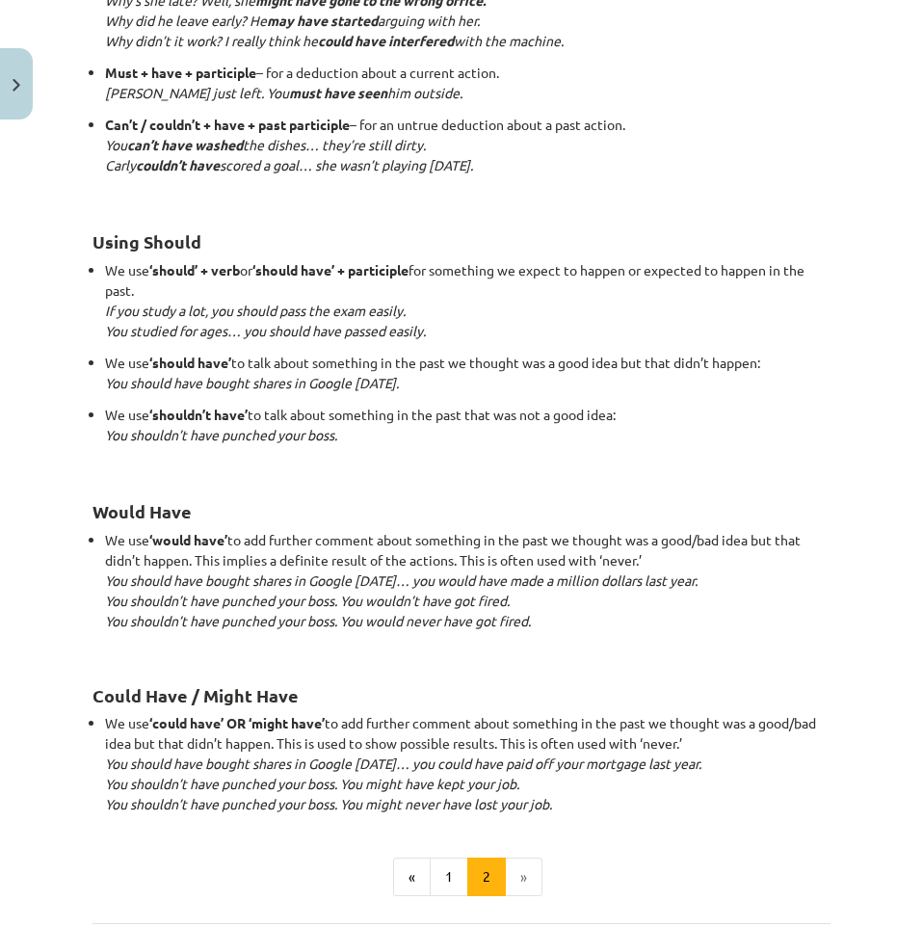
scroll to position [1654, 0]
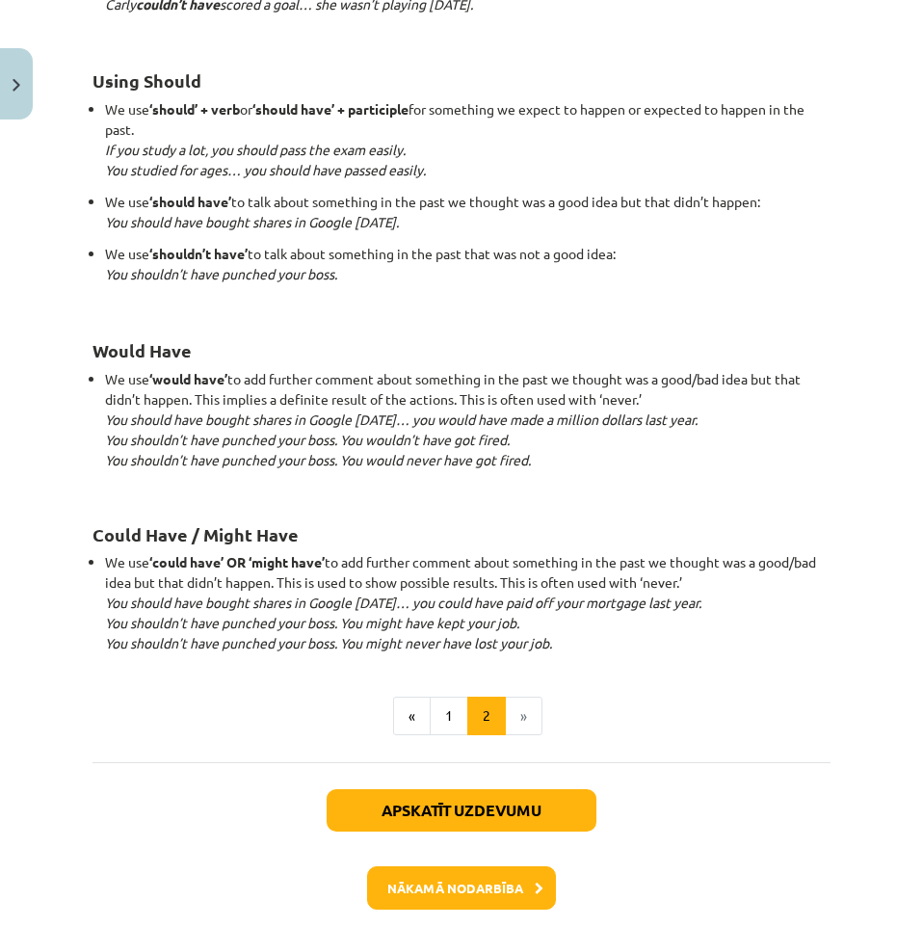
click at [511, 726] on li "»" at bounding box center [524, 716] width 37 height 39
click at [441, 701] on button "1" at bounding box center [449, 716] width 39 height 39
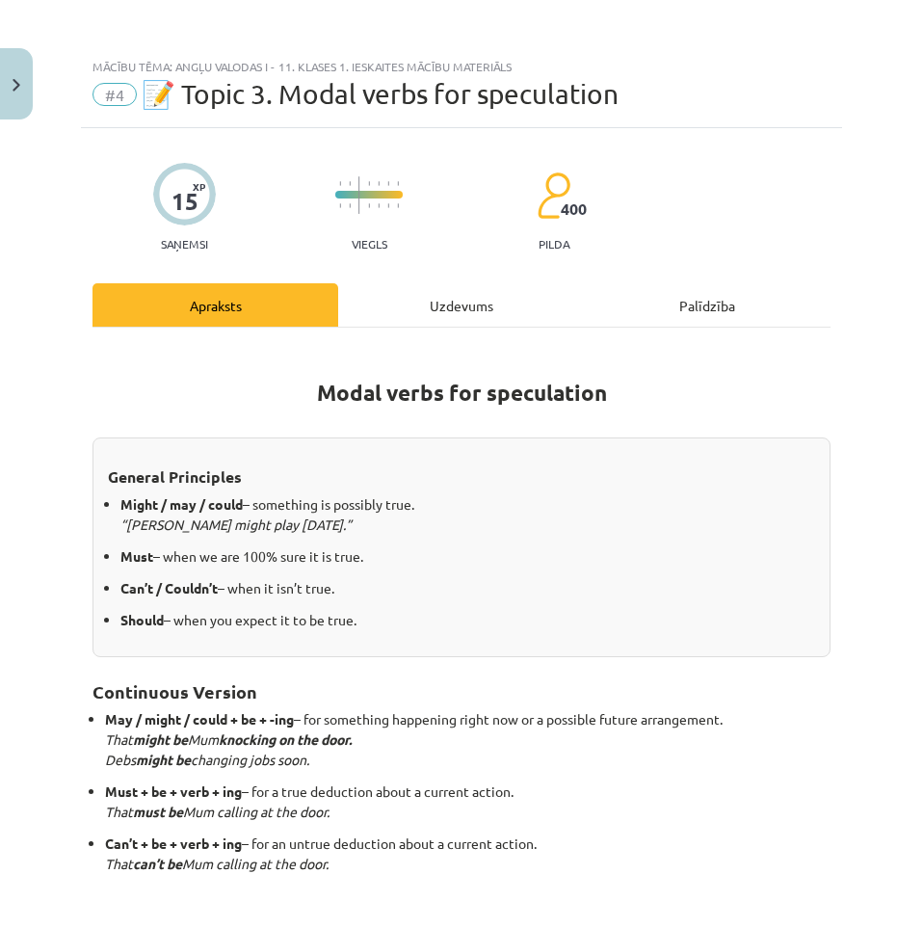
scroll to position [321, 0]
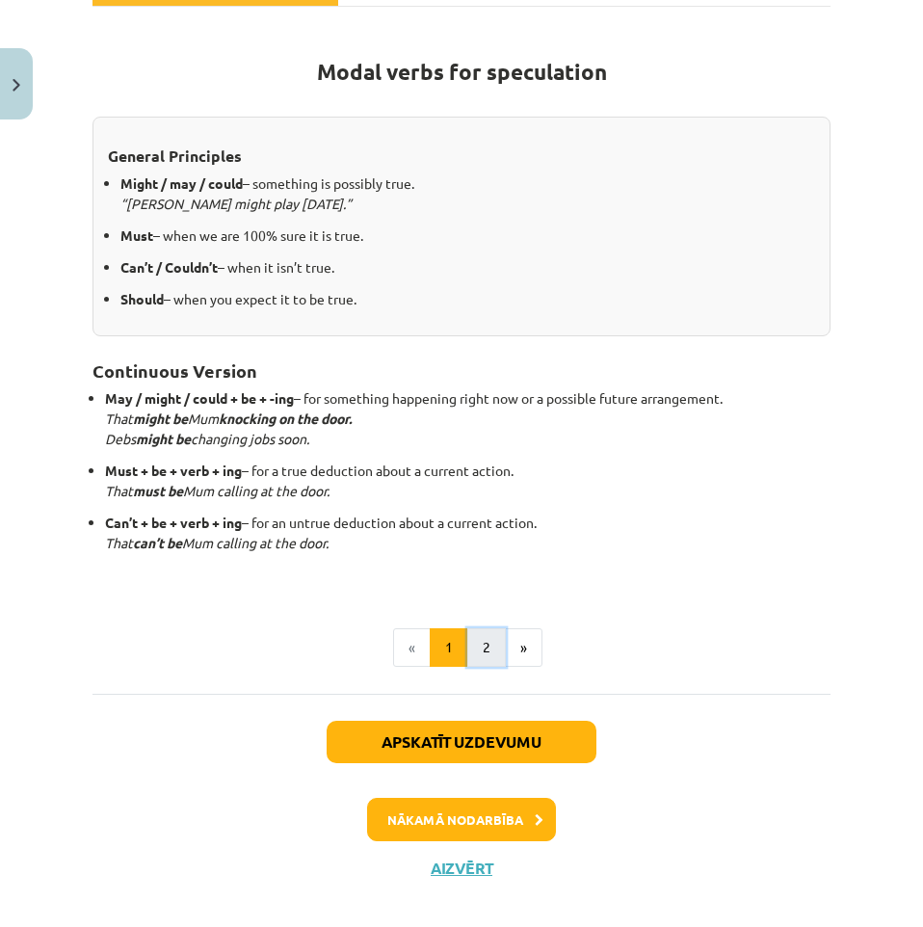
click at [477, 656] on button "2" at bounding box center [486, 647] width 39 height 39
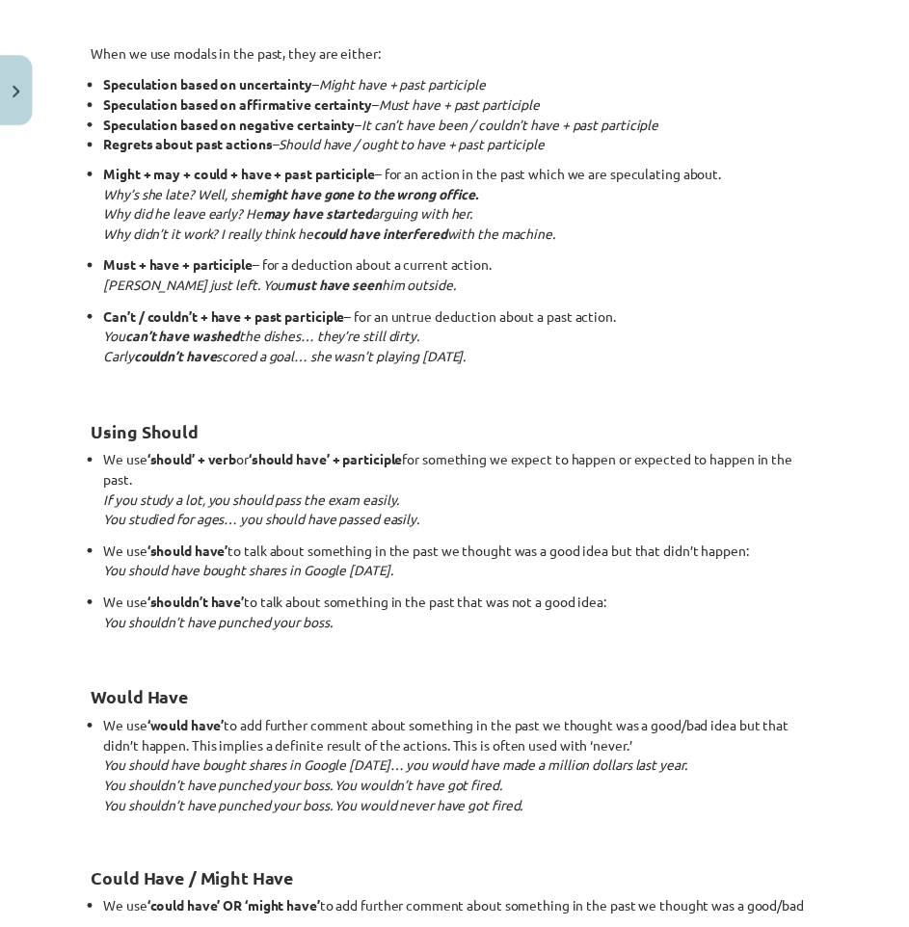
scroll to position [1745, 0]
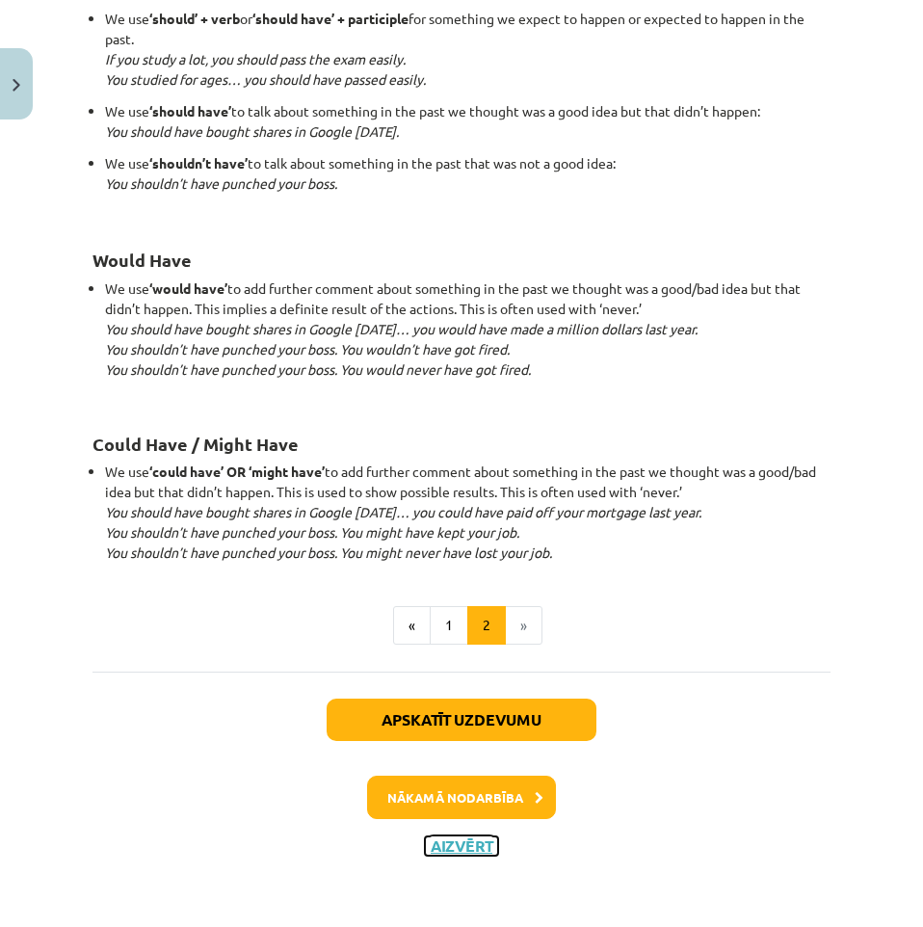
click at [480, 845] on button "Aizvērt" at bounding box center [461, 845] width 73 height 19
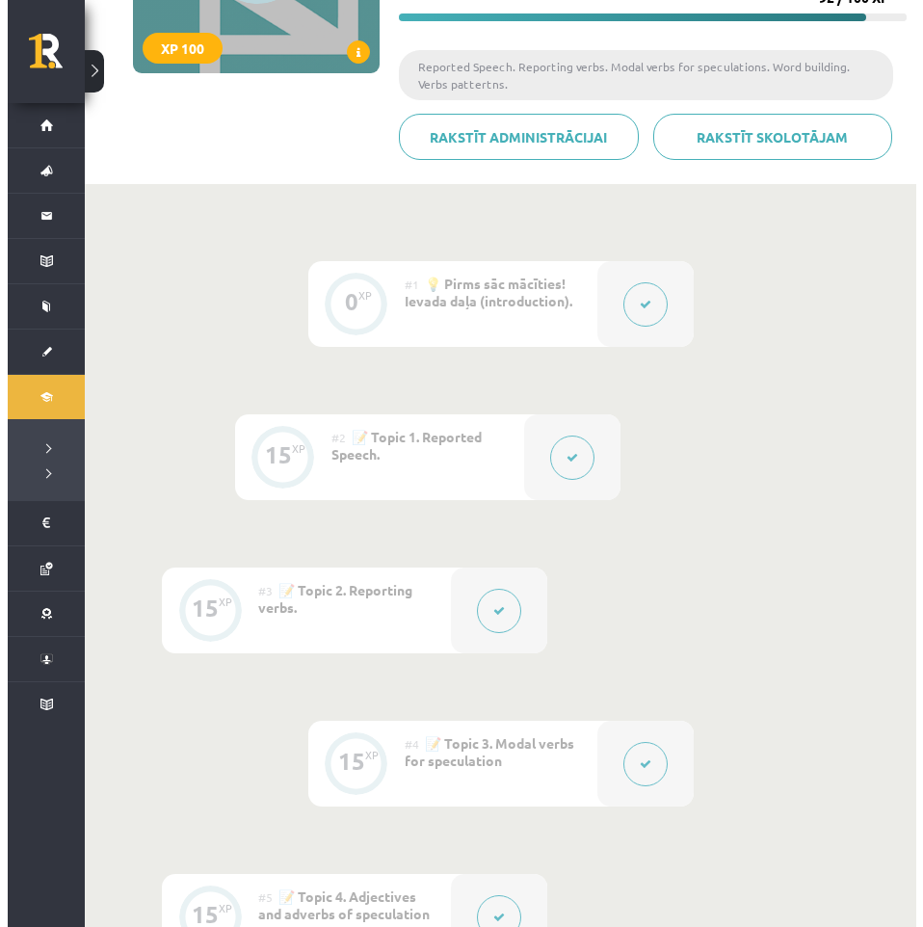
scroll to position [482, 0]
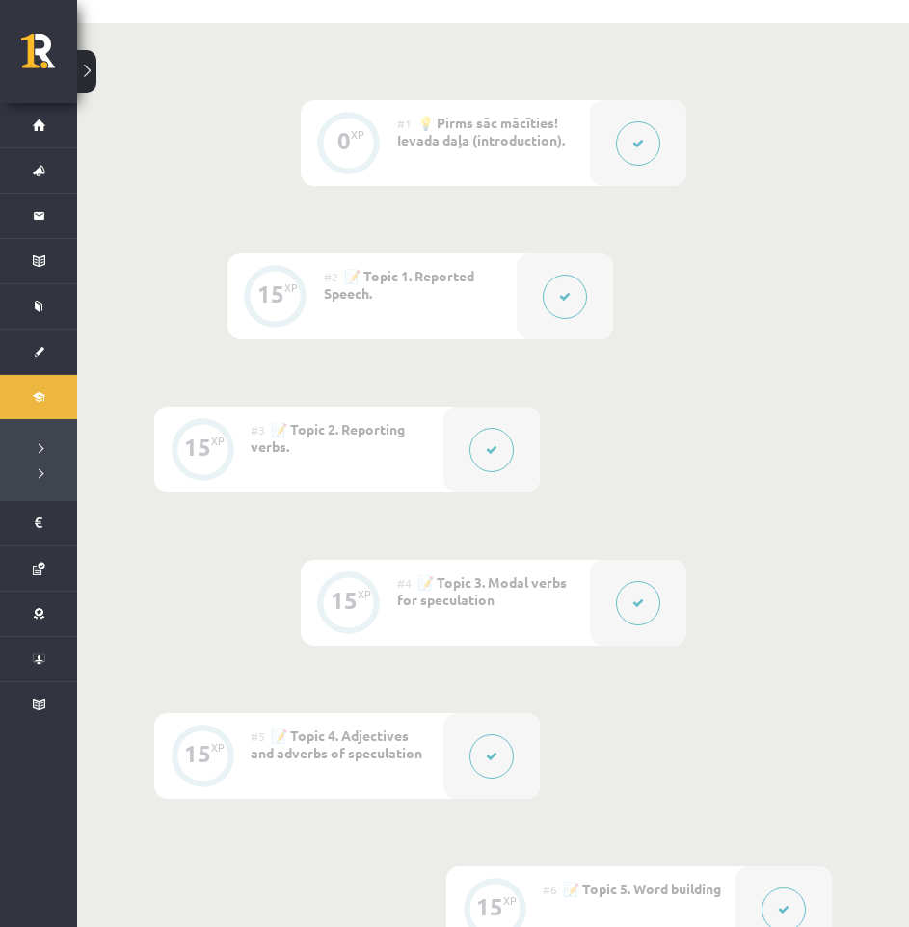
click at [646, 600] on button at bounding box center [638, 603] width 44 height 44
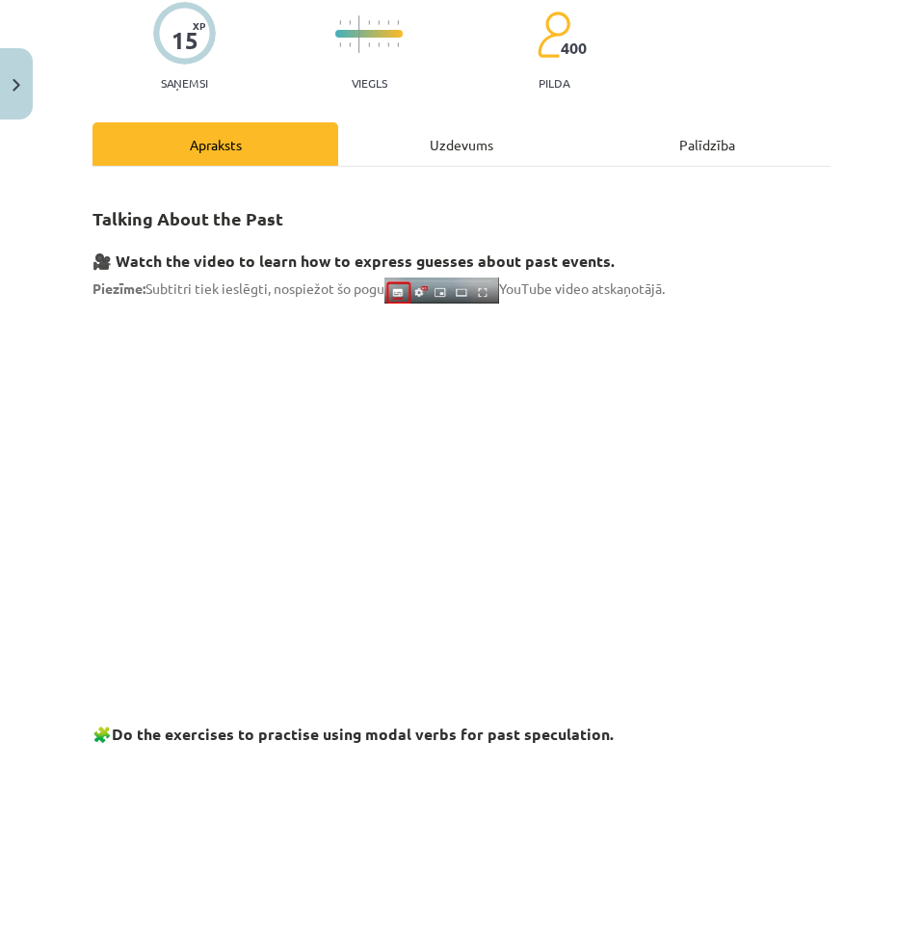
scroll to position [0, 0]
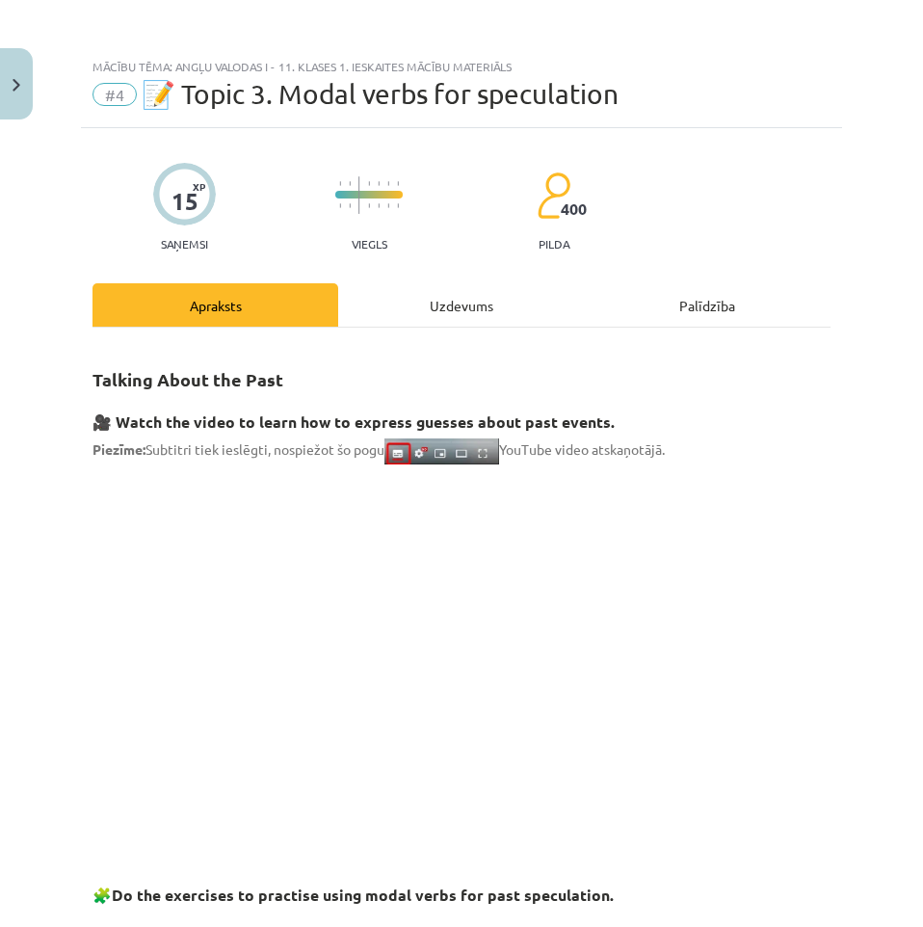
click at [407, 313] on div "Uzdevums" at bounding box center [461, 304] width 246 height 43
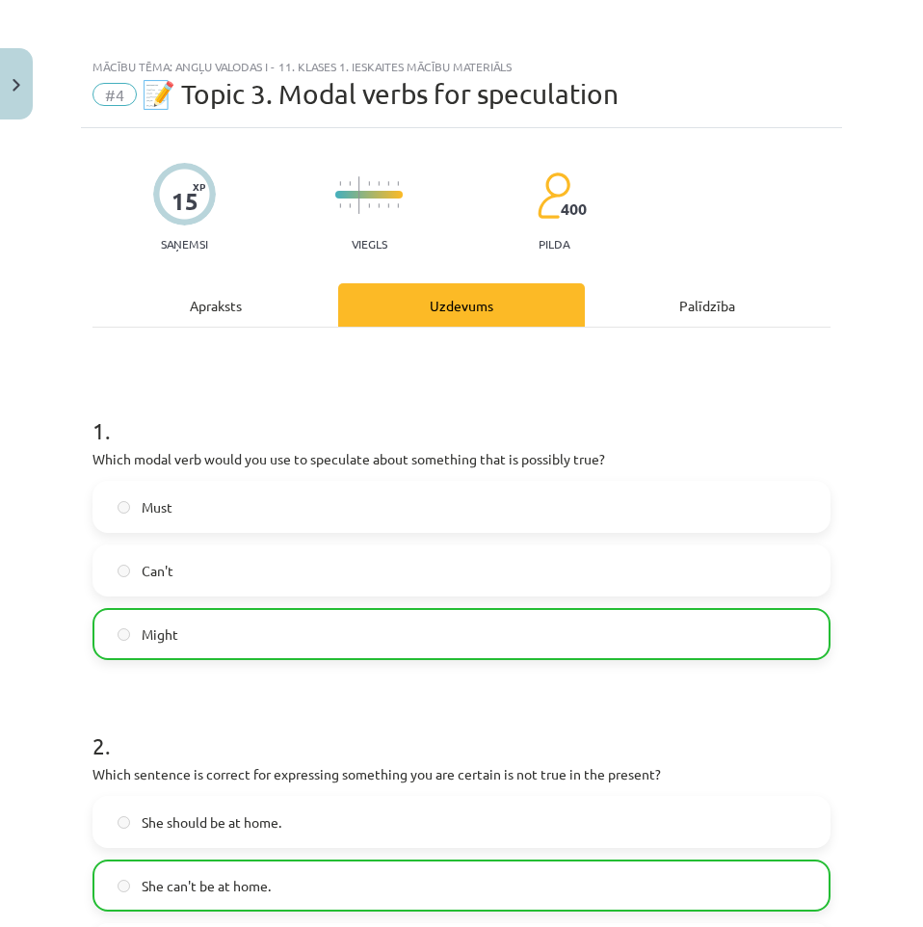
click at [260, 327] on hr at bounding box center [461, 327] width 738 height 1
click at [260, 317] on div "Apraksts" at bounding box center [215, 304] width 246 height 43
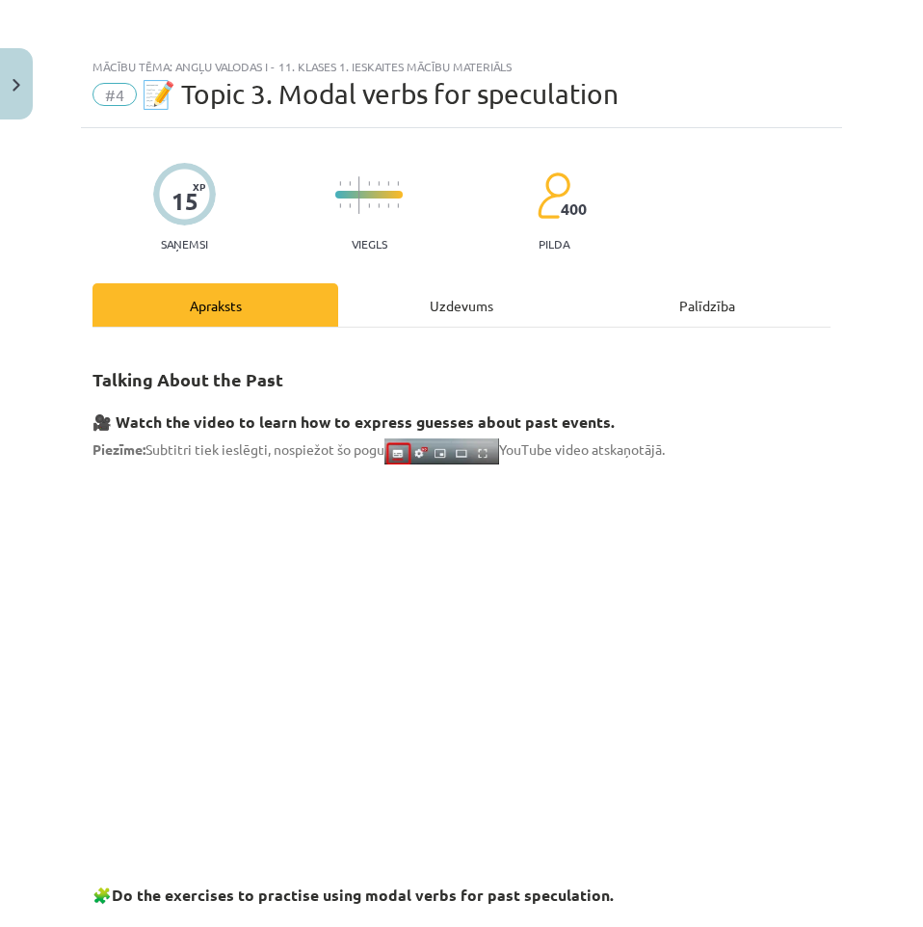
click at [462, 301] on div "Uzdevums" at bounding box center [461, 304] width 246 height 43
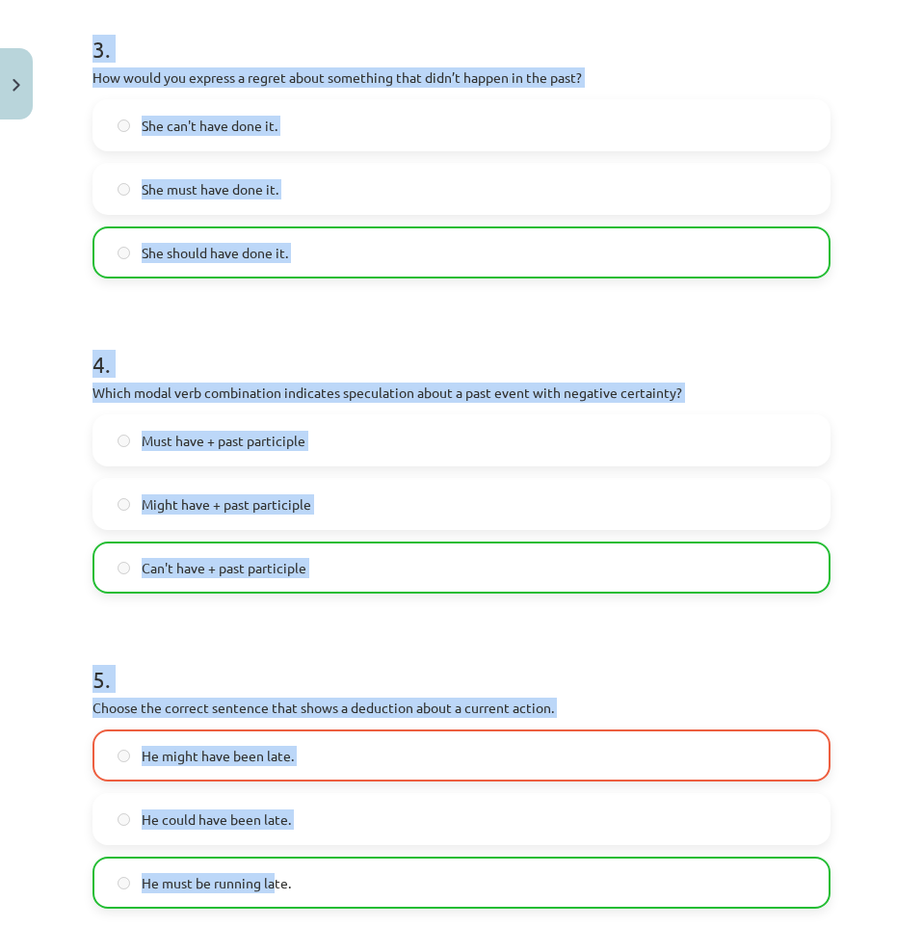
scroll to position [1279, 0]
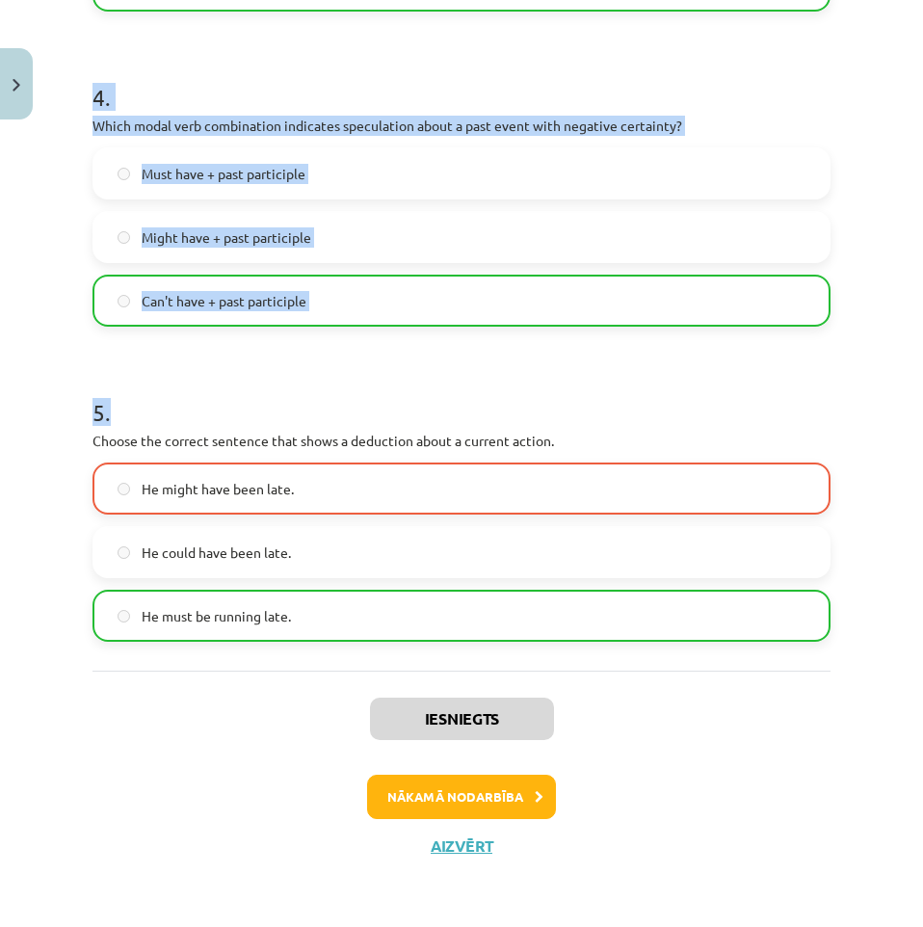
drag, startPoint x: 100, startPoint y: 400, endPoint x: 271, endPoint y: 357, distance: 175.7
click at [266, 366] on h1 "5 ." at bounding box center [461, 395] width 738 height 60
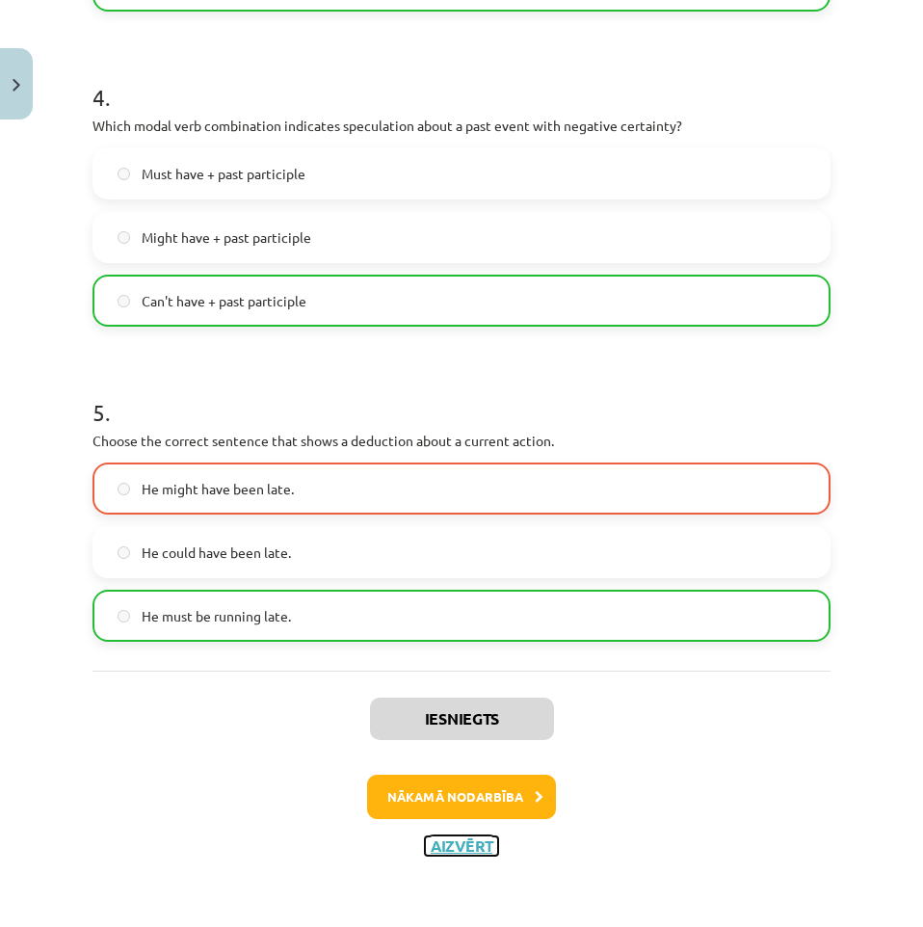
click at [480, 850] on button "Aizvērt" at bounding box center [461, 845] width 73 height 19
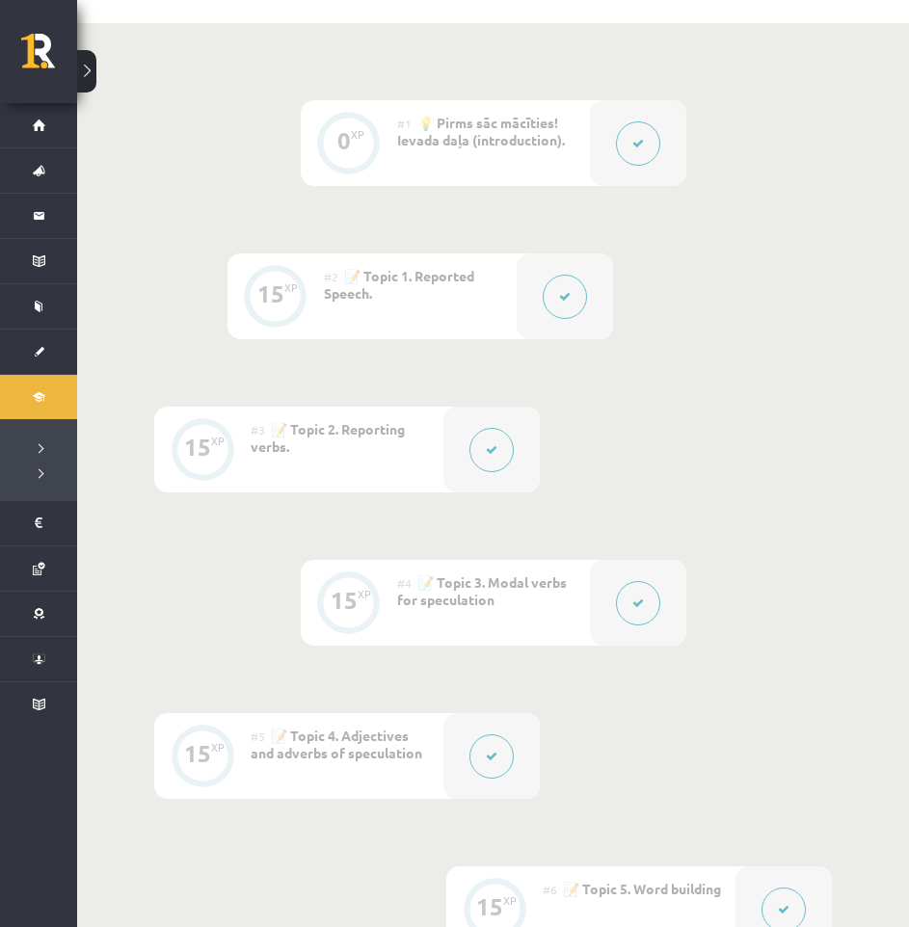
click at [498, 757] on button at bounding box center [491, 756] width 44 height 44
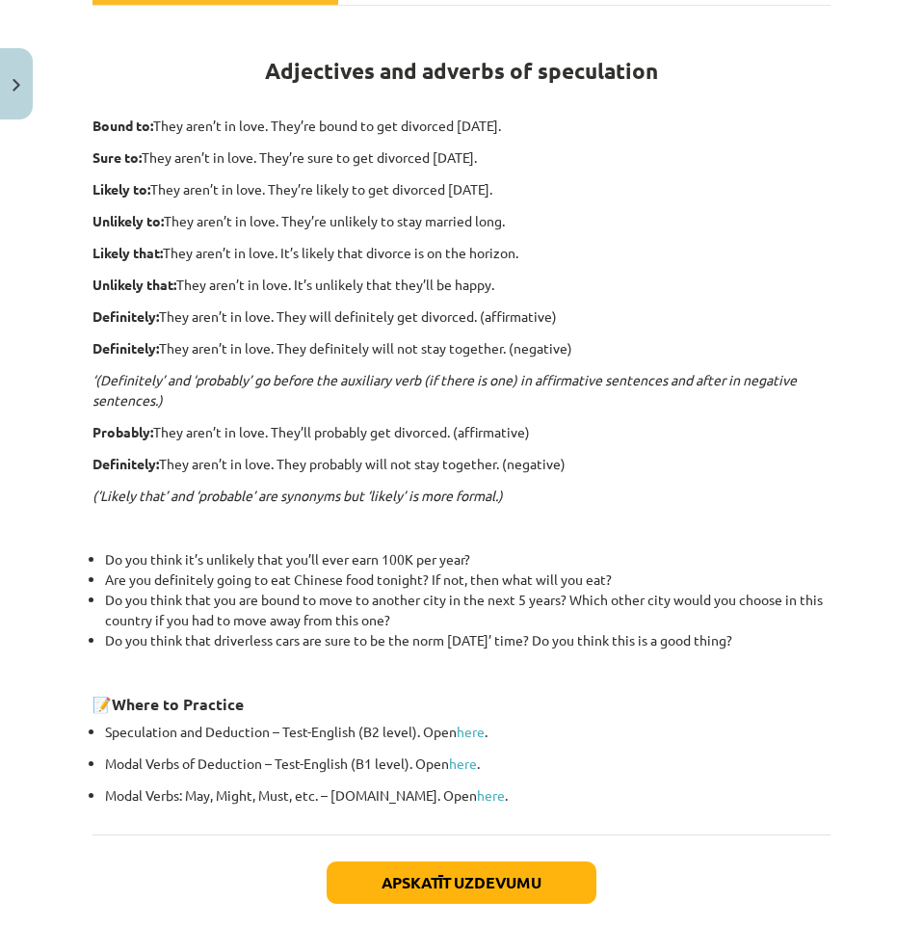
scroll to position [162, 0]
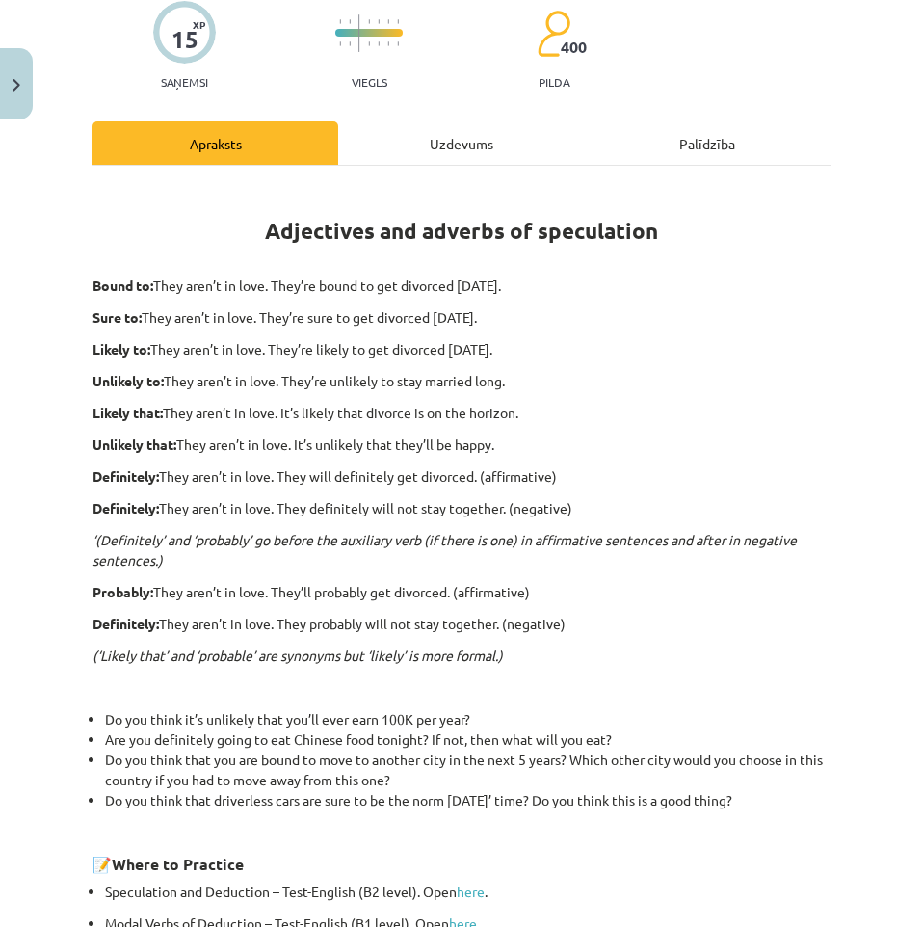
click at [460, 143] on div "Uzdevums" at bounding box center [461, 142] width 246 height 43
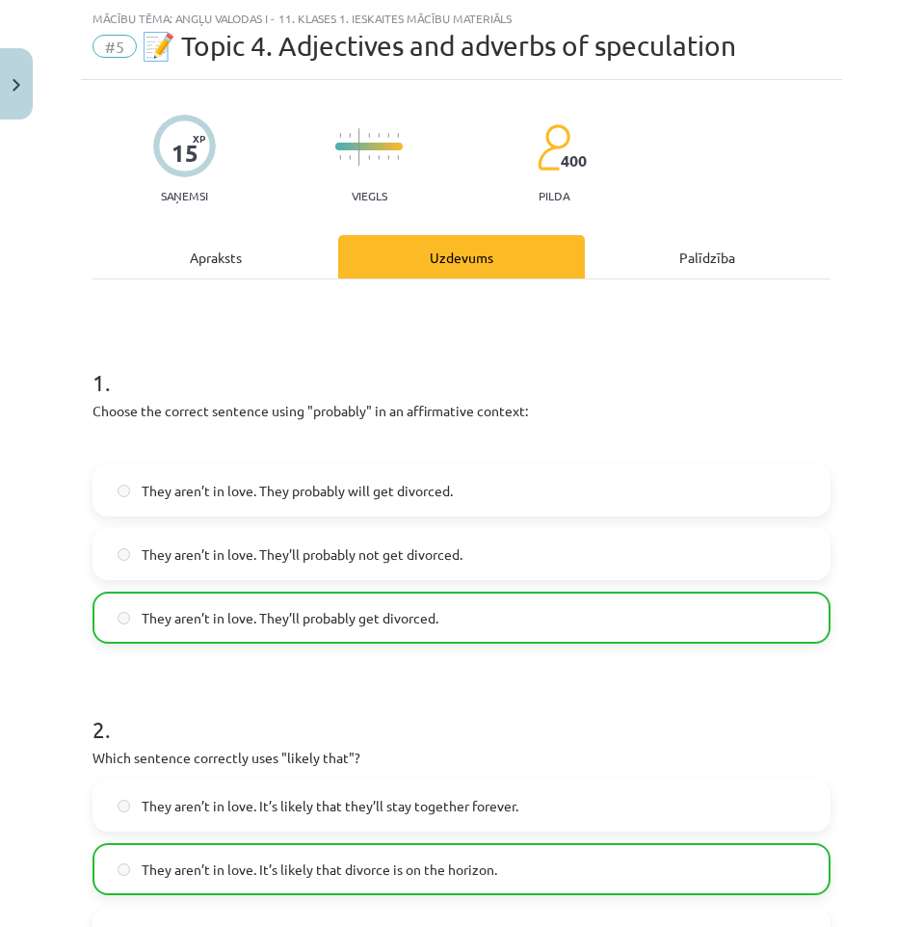
click at [268, 136] on div "15 XP Saņemsi Viegls 400 pilda" at bounding box center [461, 152] width 738 height 99
click at [223, 240] on div "Apraksts" at bounding box center [215, 256] width 246 height 43
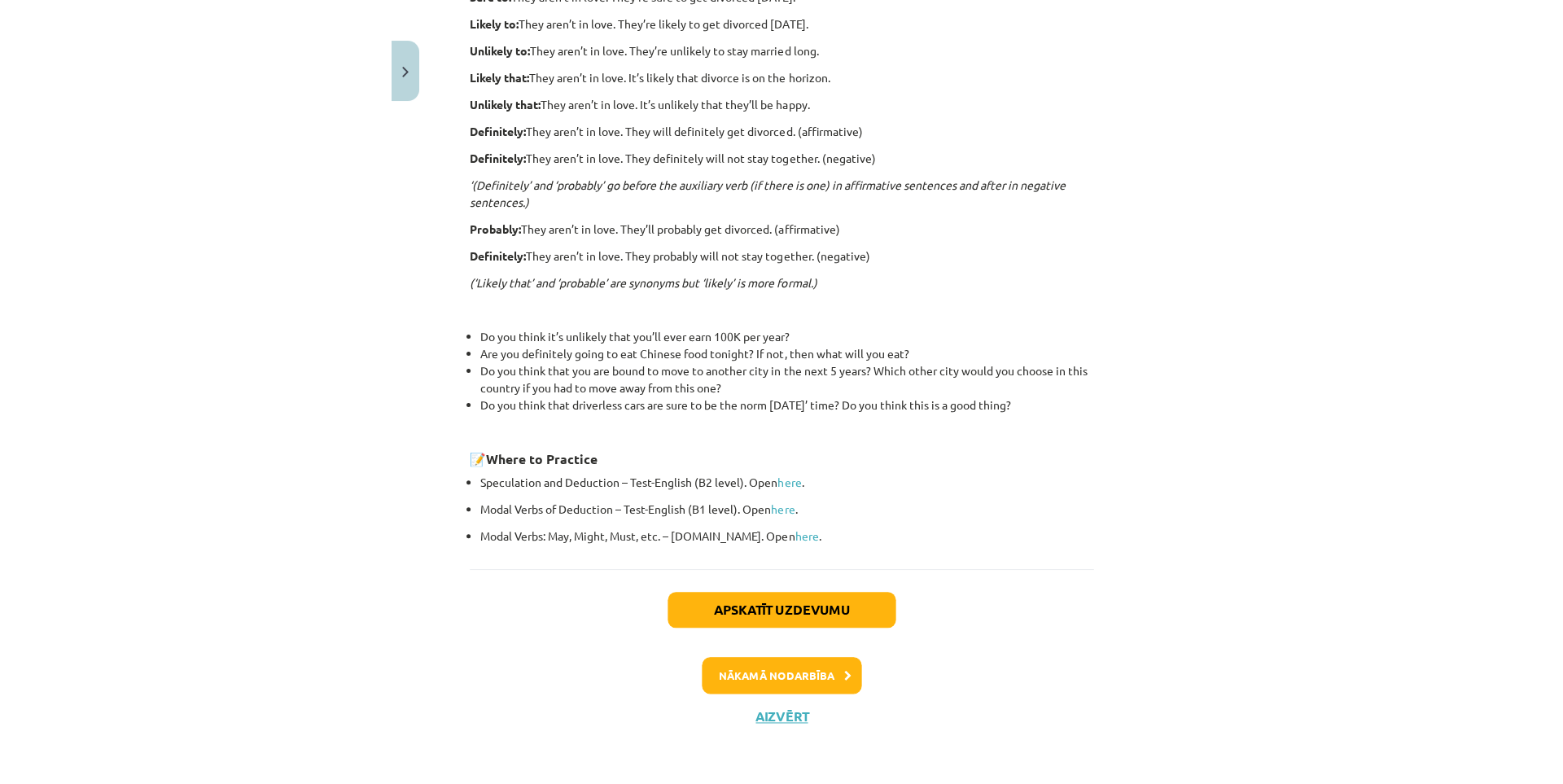
scroll to position [272, 0]
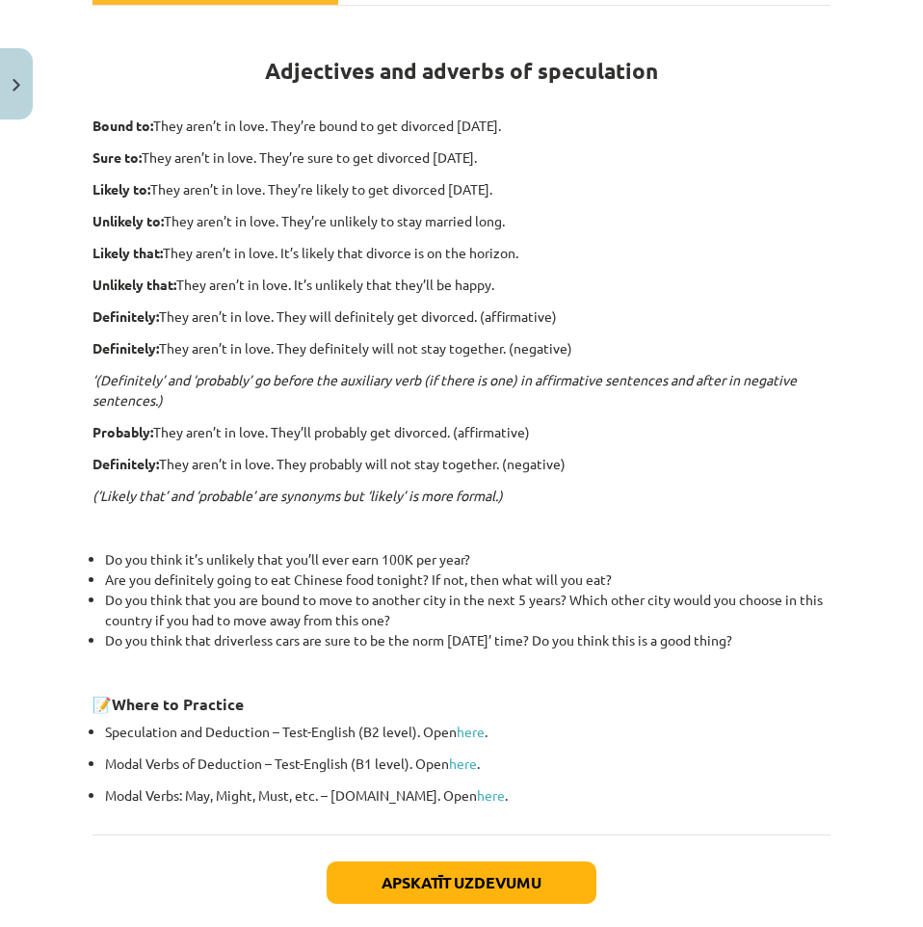
drag, startPoint x: 402, startPoint y: 601, endPoint x: 286, endPoint y: 656, distance: 128.0
click at [285, 657] on li "Do you think that driverless cars are sure to be the norm in 20 years’ time? Do…" at bounding box center [468, 650] width 726 height 40
